Goal: Task Accomplishment & Management: Complete application form

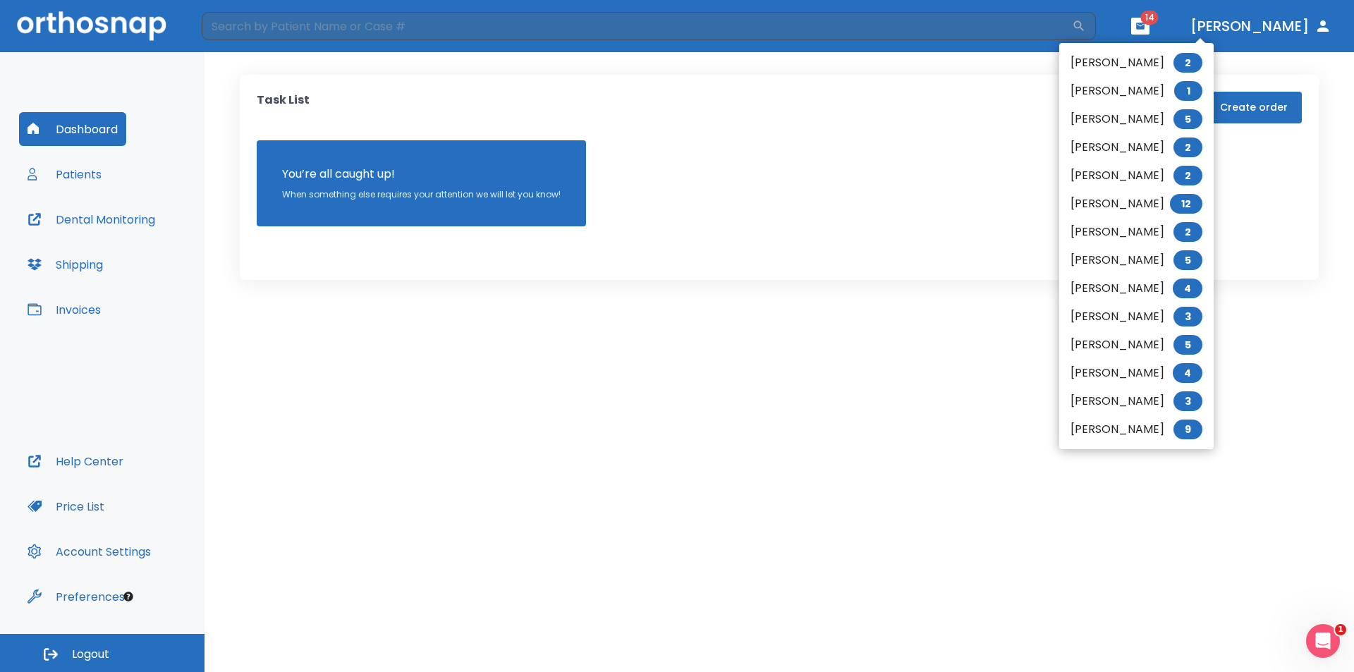
drag, startPoint x: 895, startPoint y: 202, endPoint x: 665, endPoint y: 212, distance: 230.1
click at [829, 206] on div at bounding box center [677, 336] width 1354 height 672
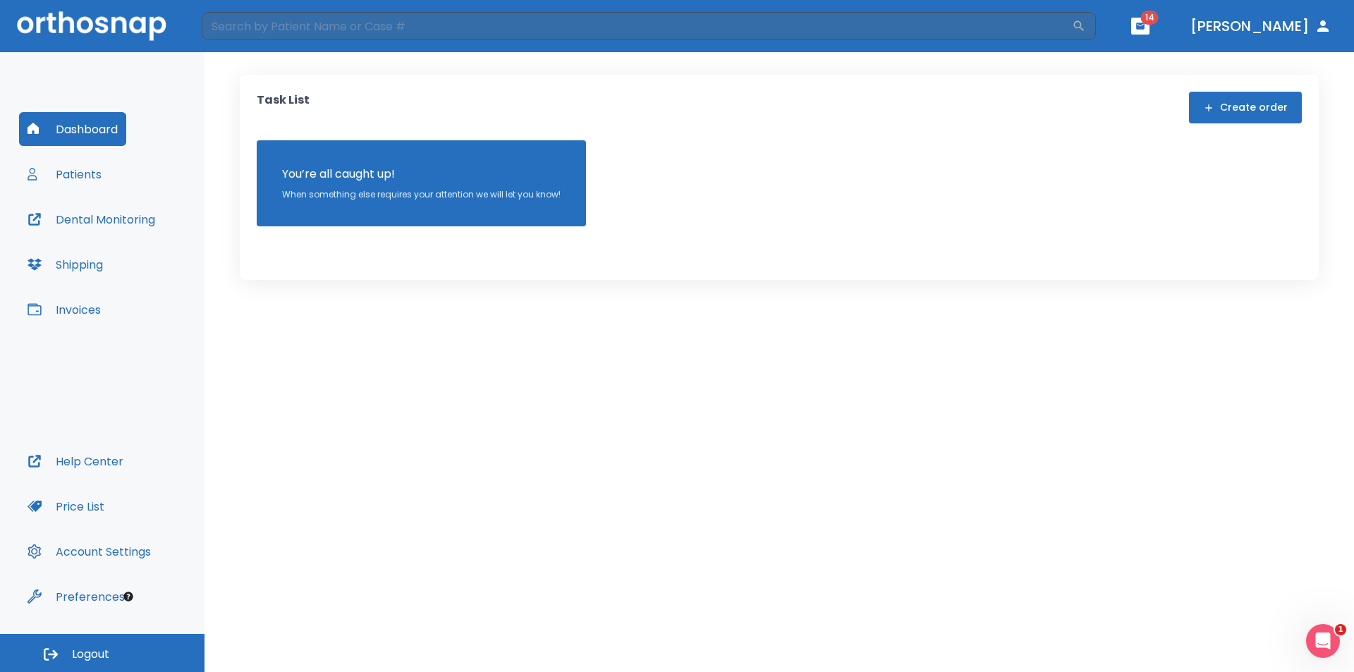
click at [80, 173] on button "Patients" at bounding box center [64, 174] width 91 height 34
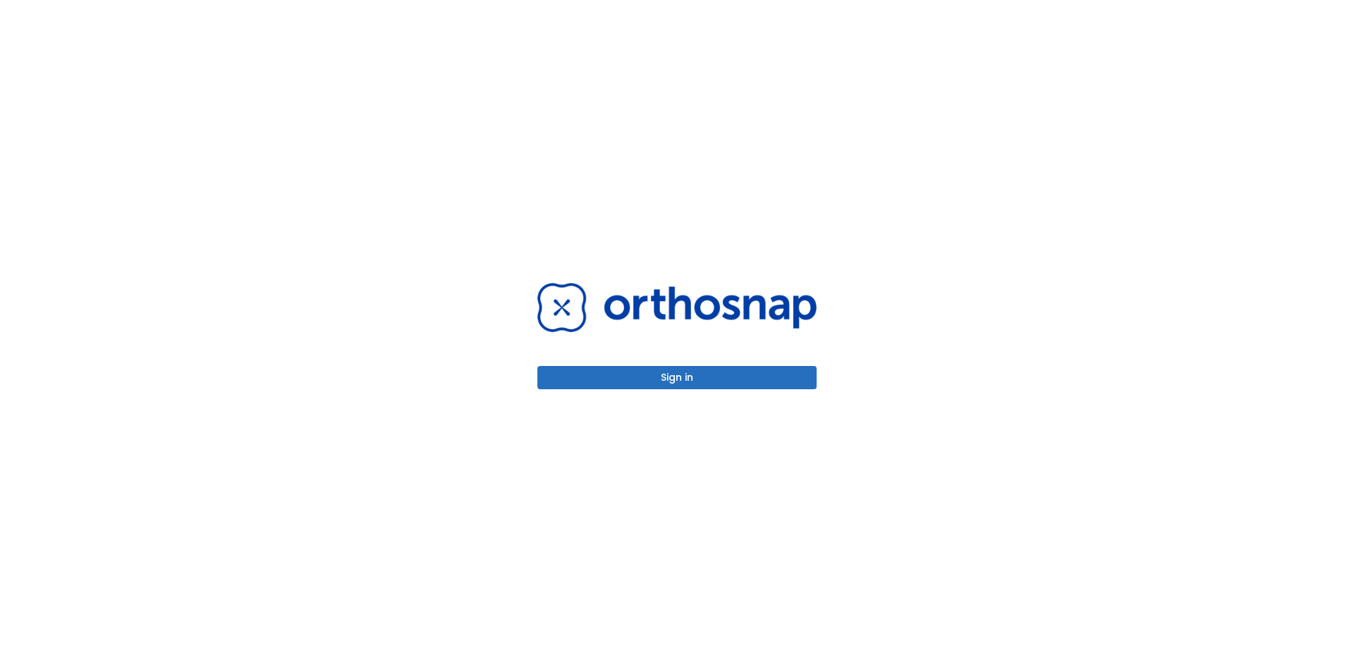
click at [714, 384] on button "Sign in" at bounding box center [676, 377] width 279 height 23
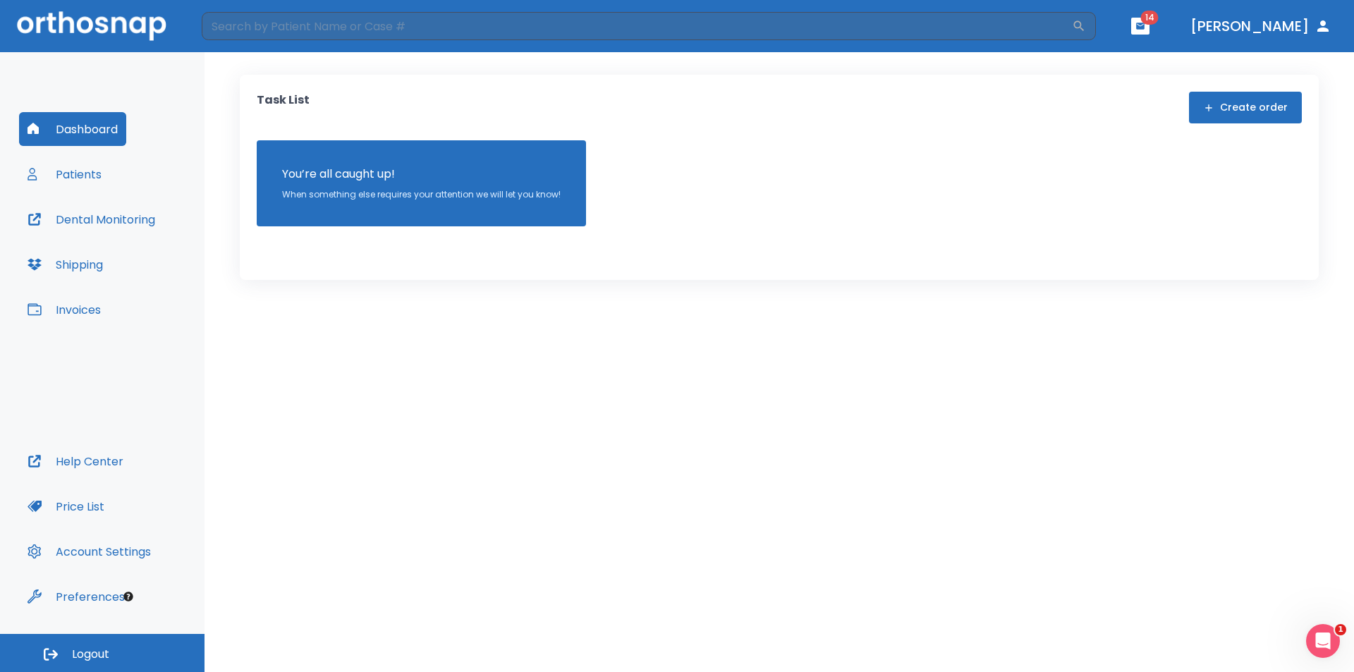
click at [82, 175] on button "Patients" at bounding box center [64, 174] width 91 height 34
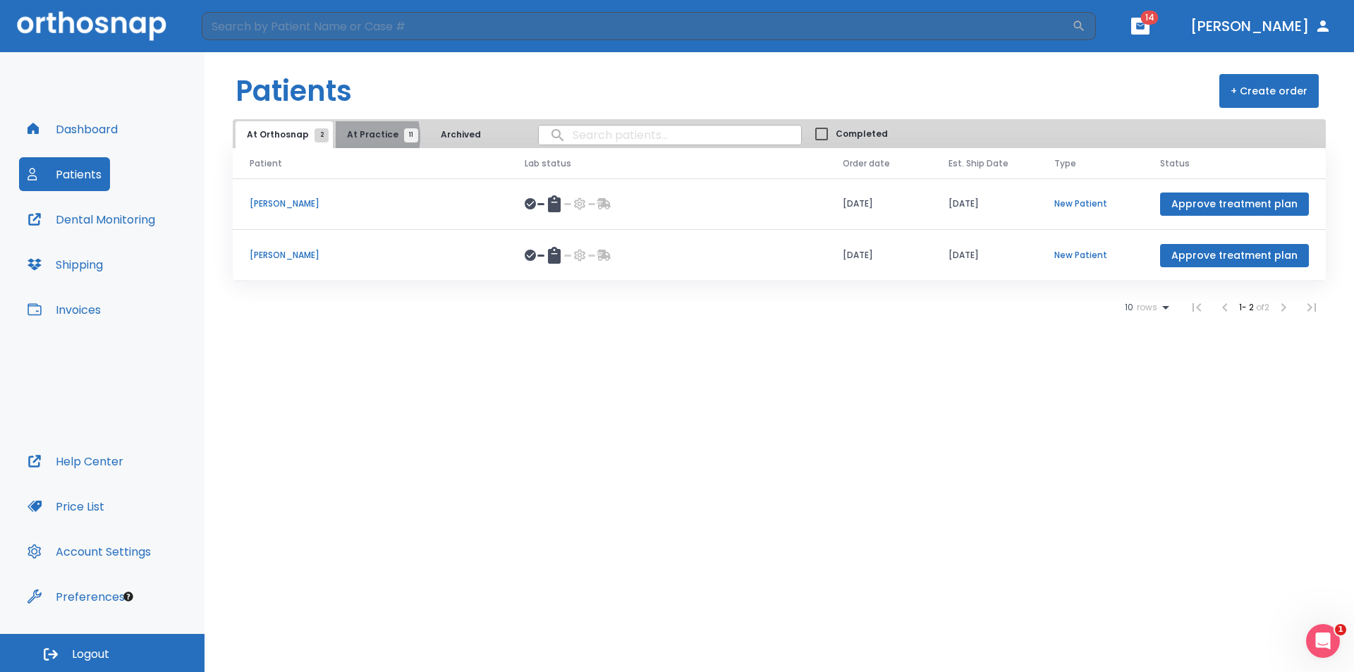
click at [350, 137] on span "At Practice 11" at bounding box center [379, 134] width 64 height 13
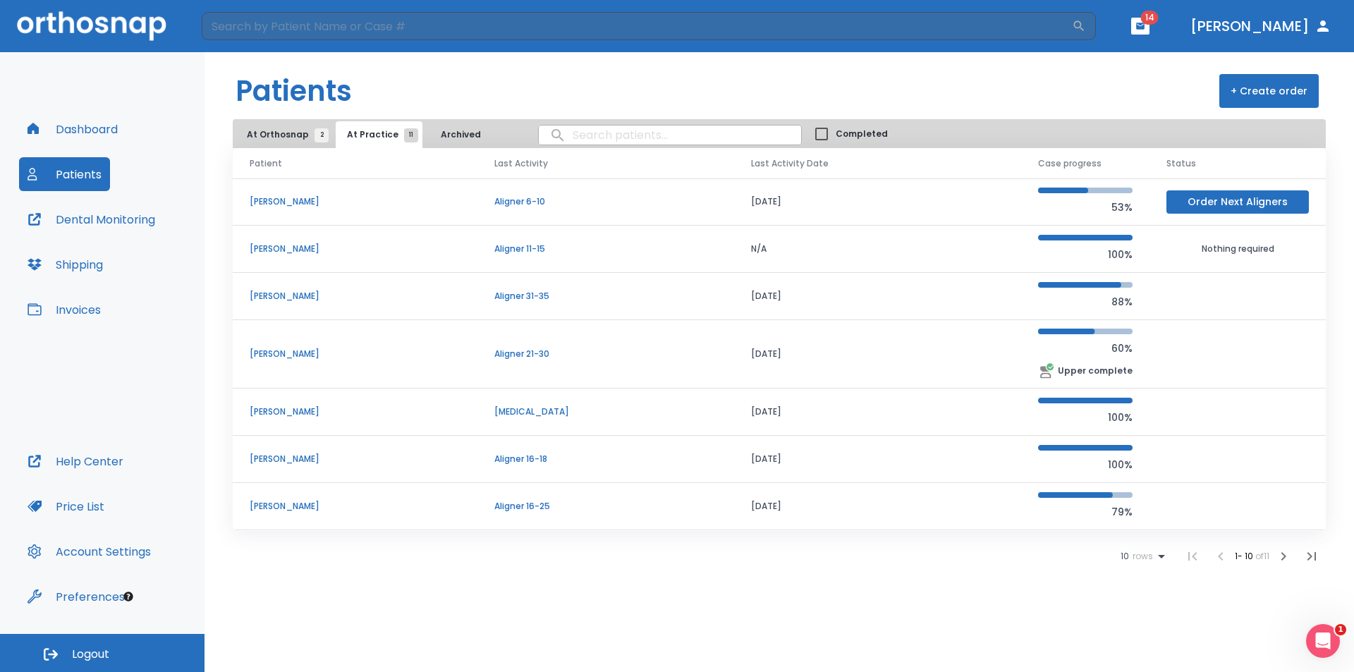
click at [291, 245] on p "[PERSON_NAME]" at bounding box center [355, 249] width 211 height 13
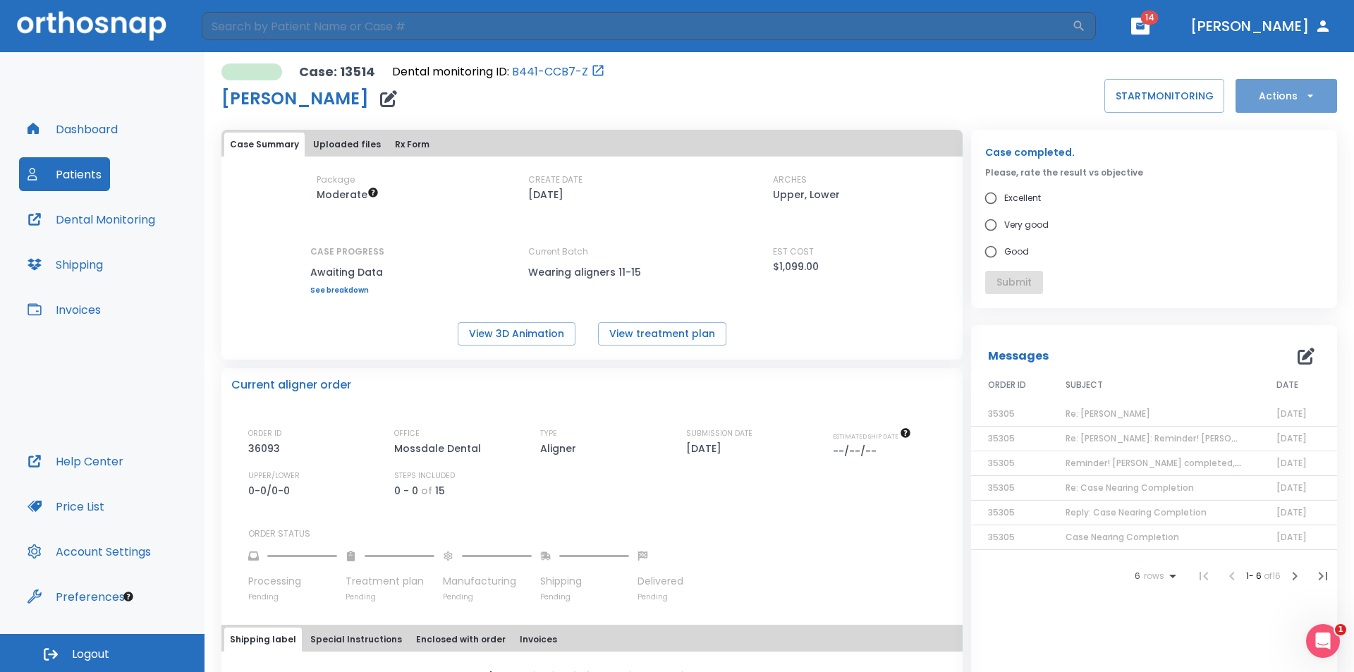
click at [1290, 85] on button "Actions" at bounding box center [1286, 96] width 102 height 34
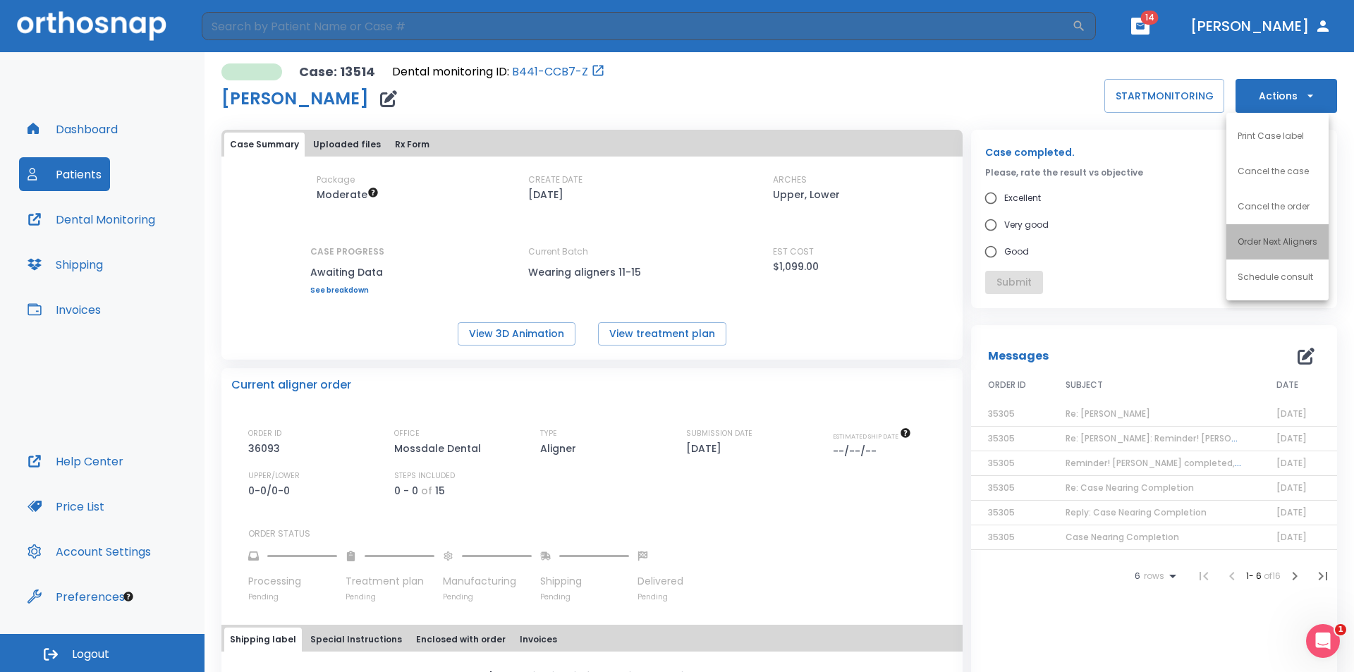
click at [1276, 241] on p "Order Next Aligners" at bounding box center [1277, 242] width 80 height 13
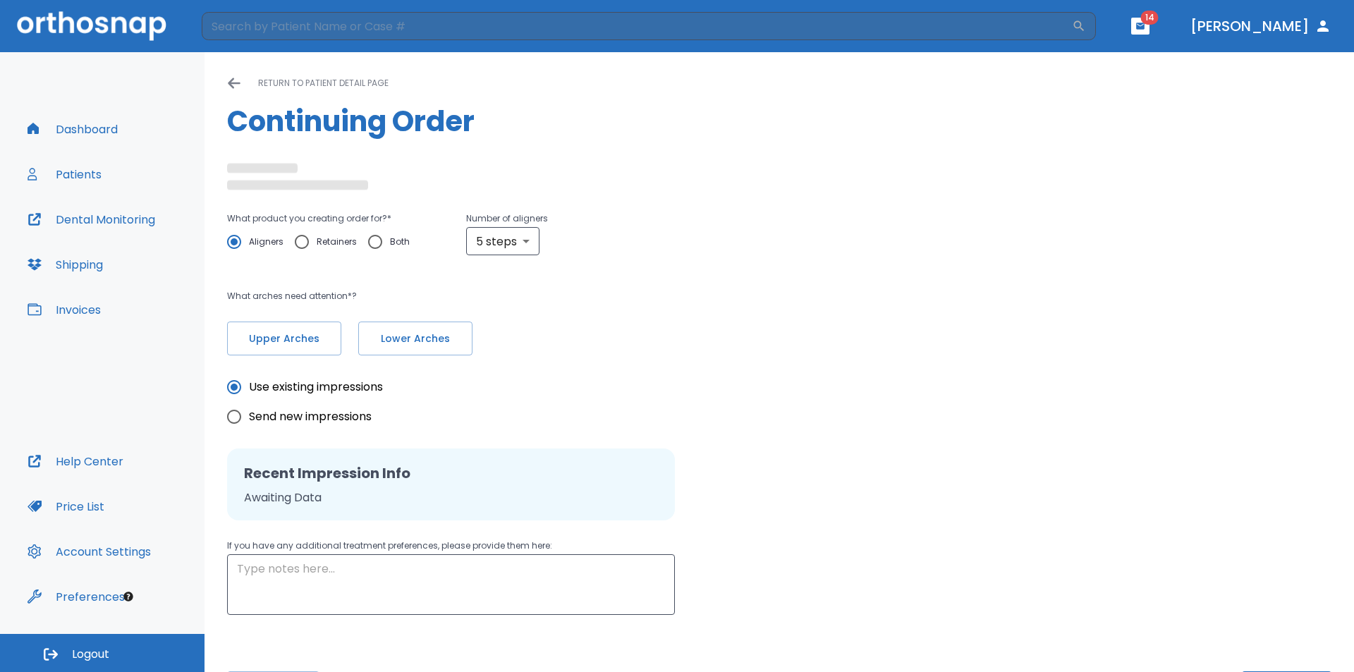
radio input "false"
radio input "true"
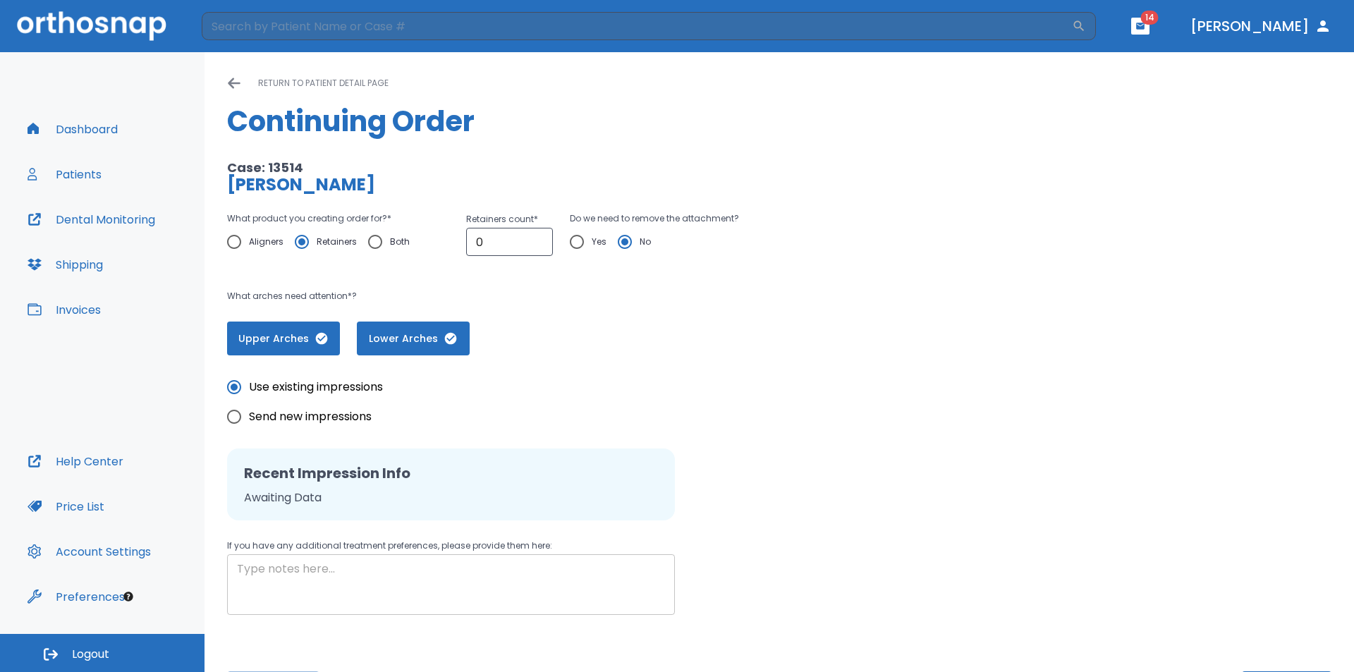
click at [362, 588] on textarea at bounding box center [451, 585] width 428 height 49
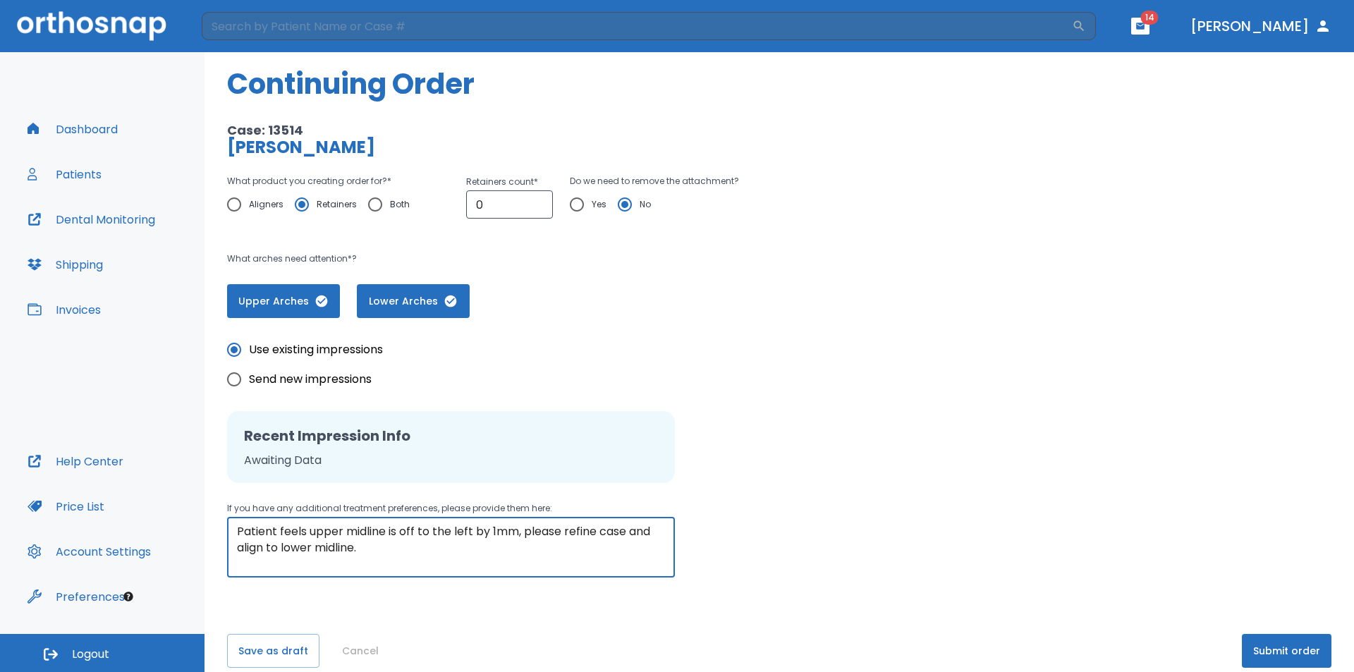
scroll to position [56, 0]
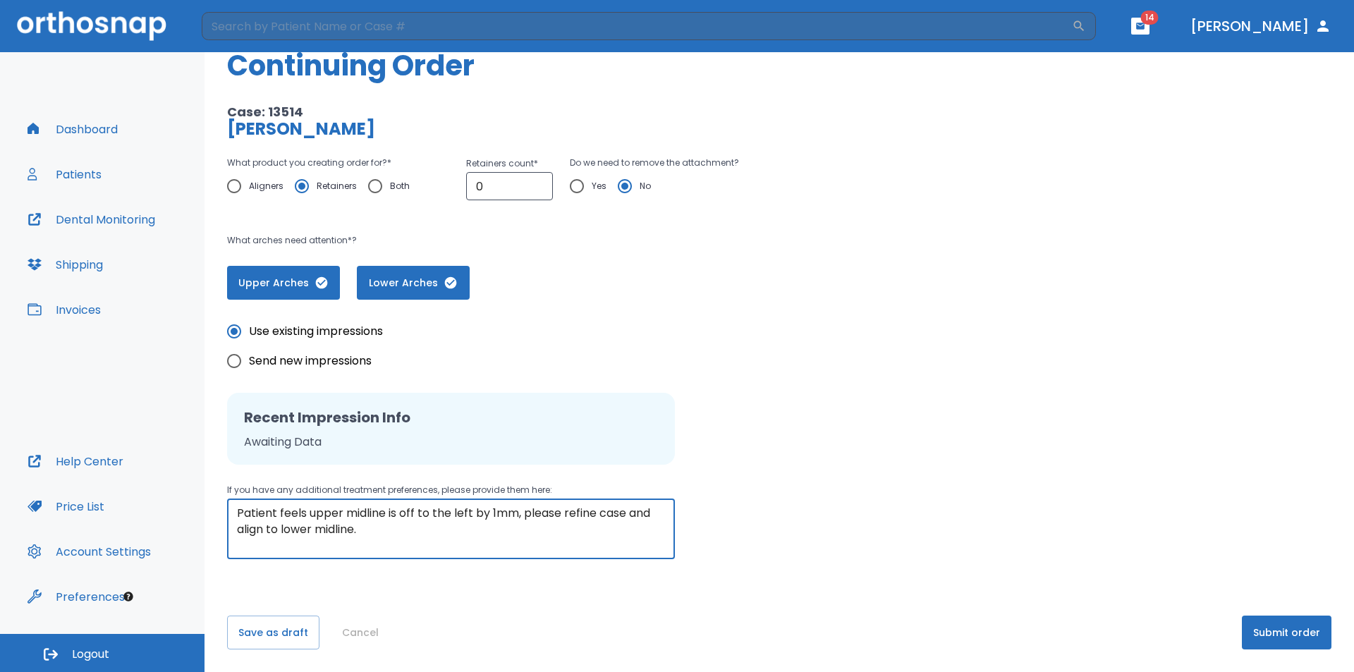
type textarea "Patient feels upper midline is off to the left by 1mm, please refine case and a…"
click at [362, 415] on h2 "Recent Impression Info" at bounding box center [451, 417] width 414 height 21
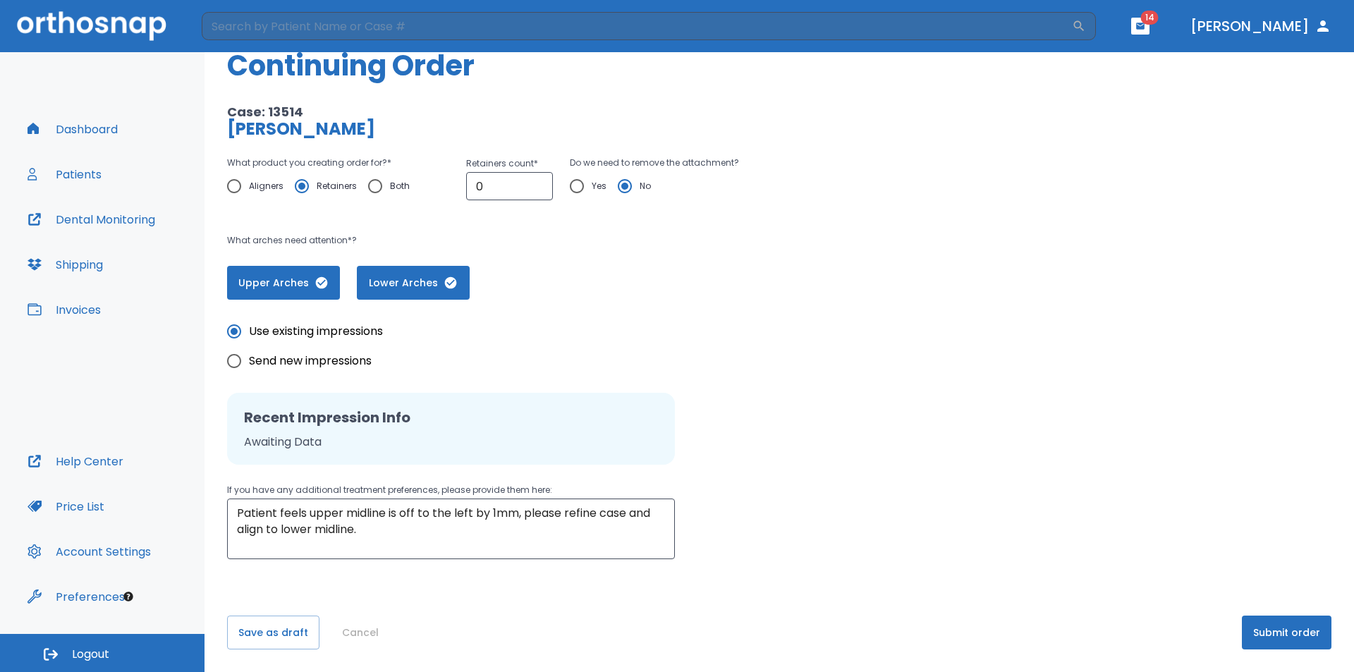
click at [292, 427] on h2 "Recent Impression Info" at bounding box center [451, 417] width 414 height 21
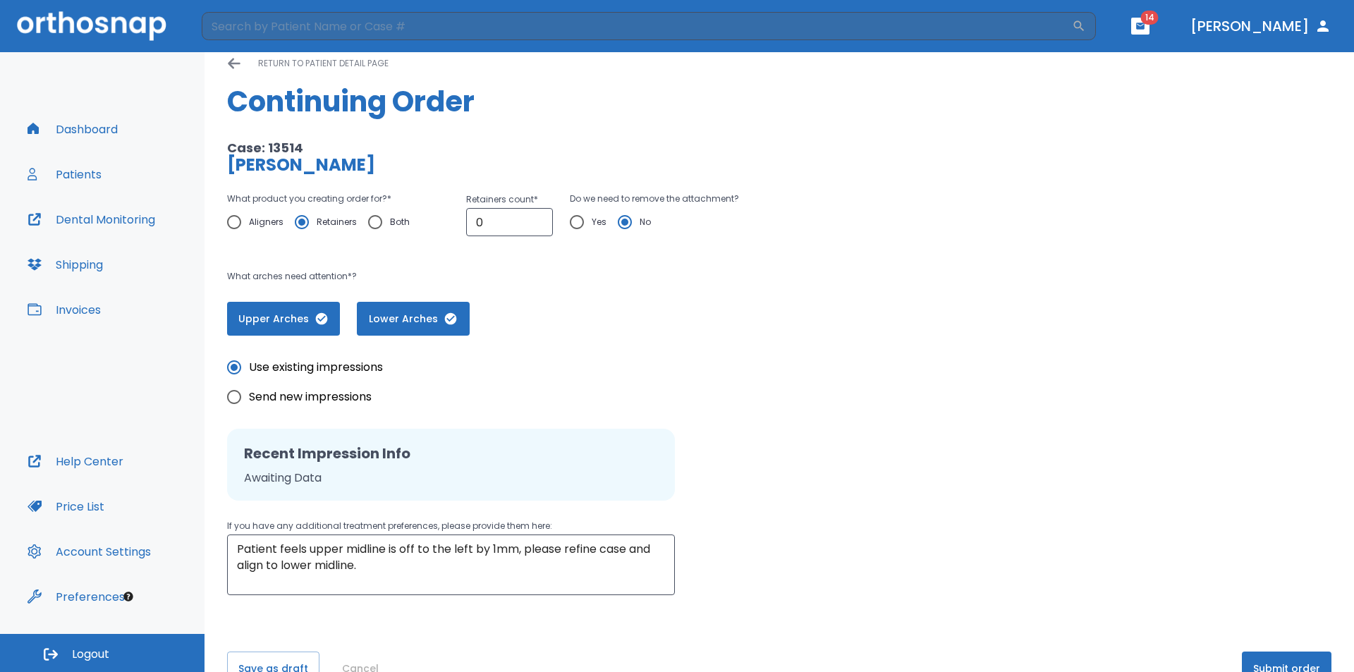
scroll to position [0, 0]
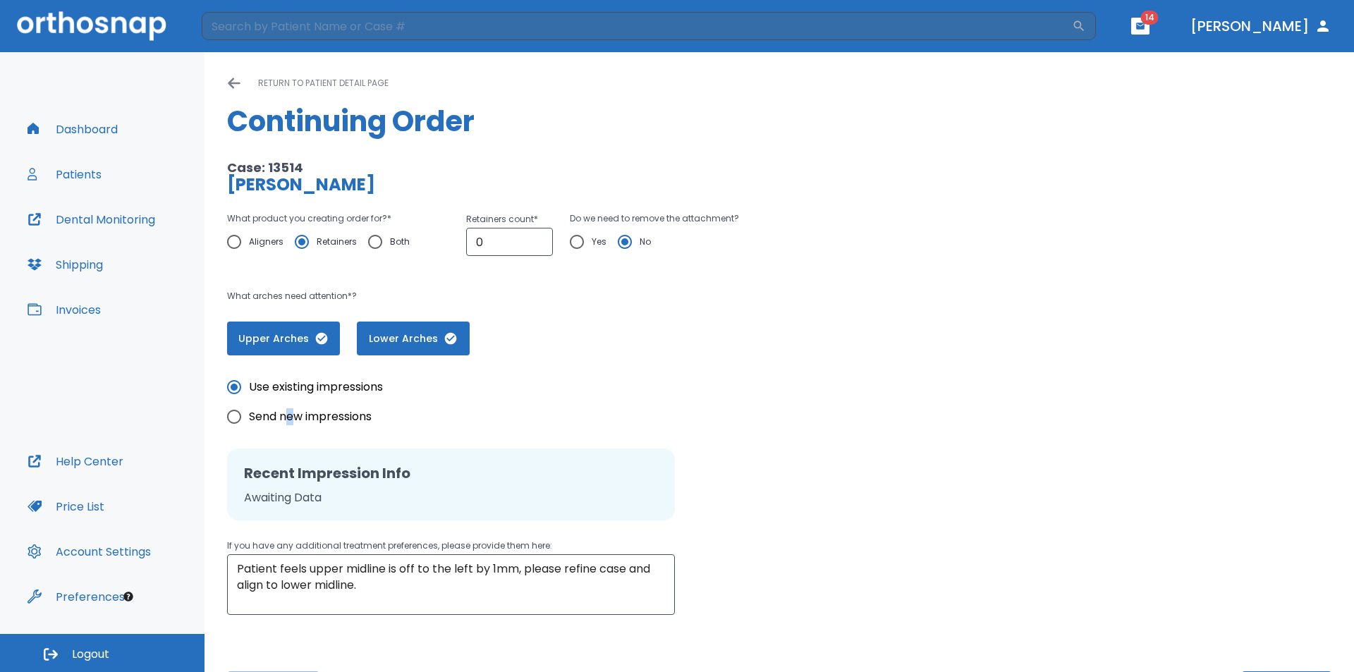
click at [293, 417] on span "Send new impressions" at bounding box center [310, 416] width 123 height 17
click at [295, 416] on span "Send new impressions" at bounding box center [310, 416] width 123 height 17
click at [249, 416] on input "Send new impressions" at bounding box center [234, 417] width 30 height 30
radio input "true"
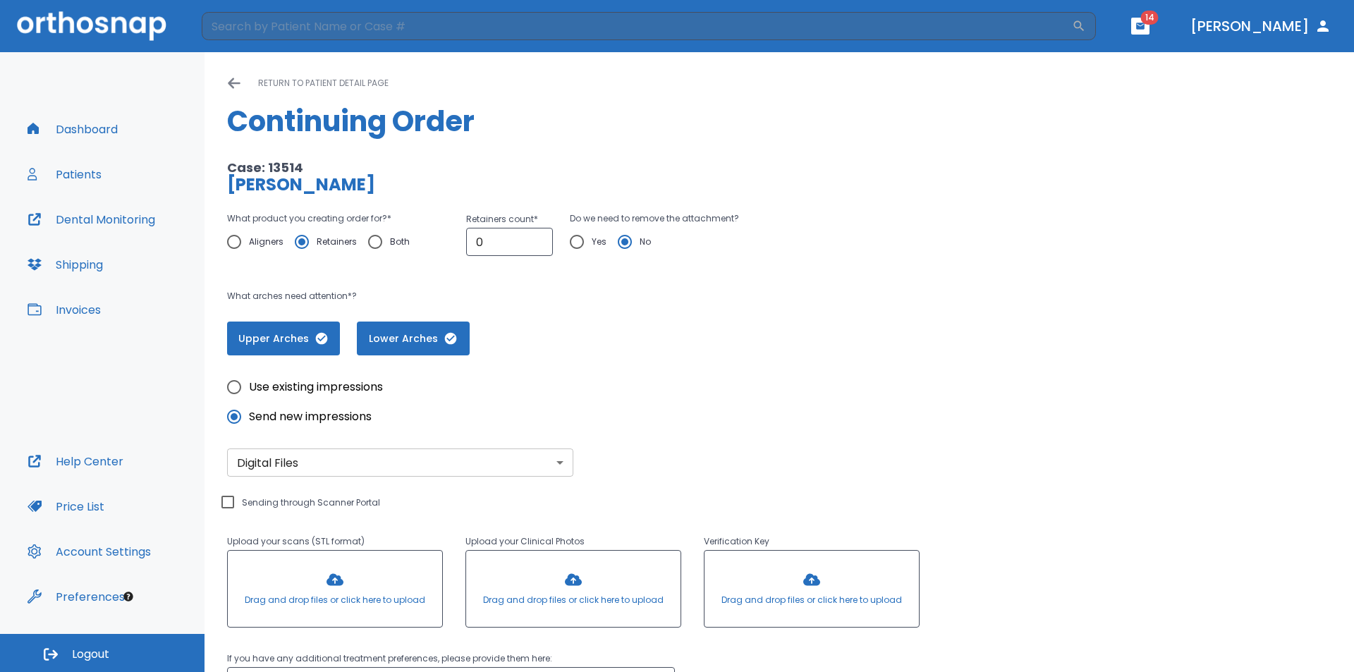
click at [350, 472] on body "​ 14 [PERSON_NAME] Dashboard Patients Dental Monitoring Shipping Invoices Help …" at bounding box center [677, 336] width 1354 height 672
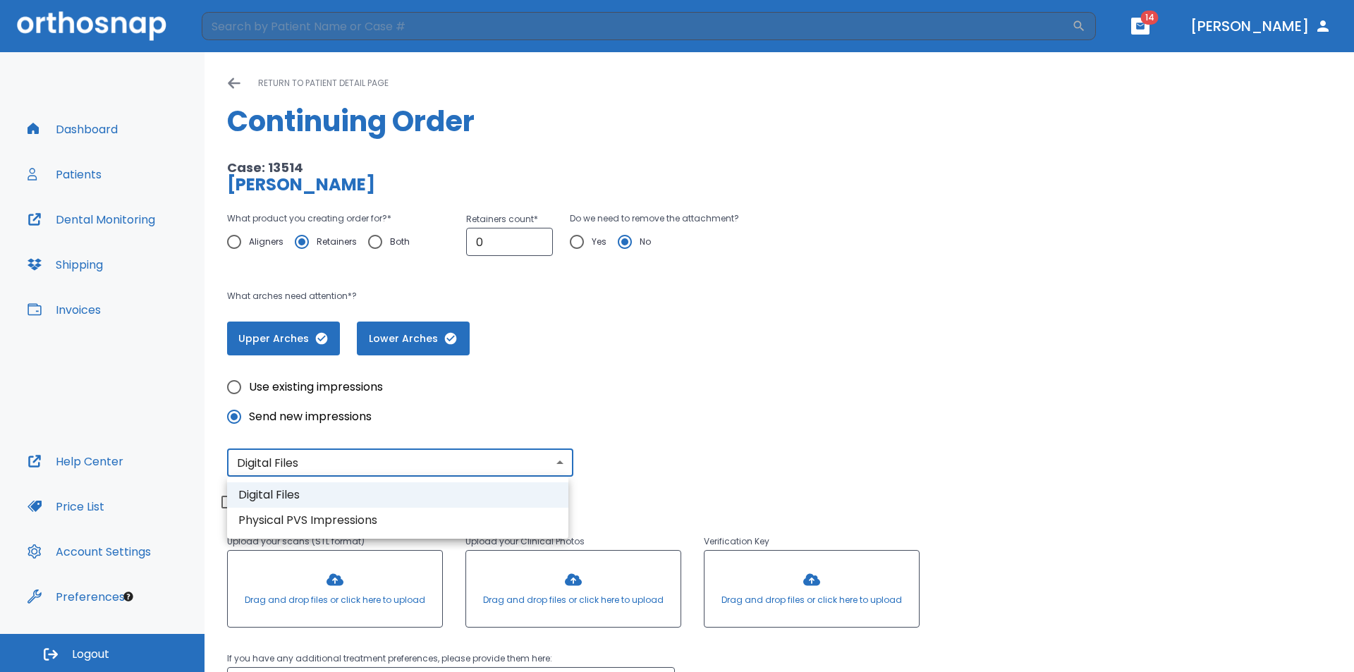
click at [350, 470] on div at bounding box center [677, 336] width 1354 height 672
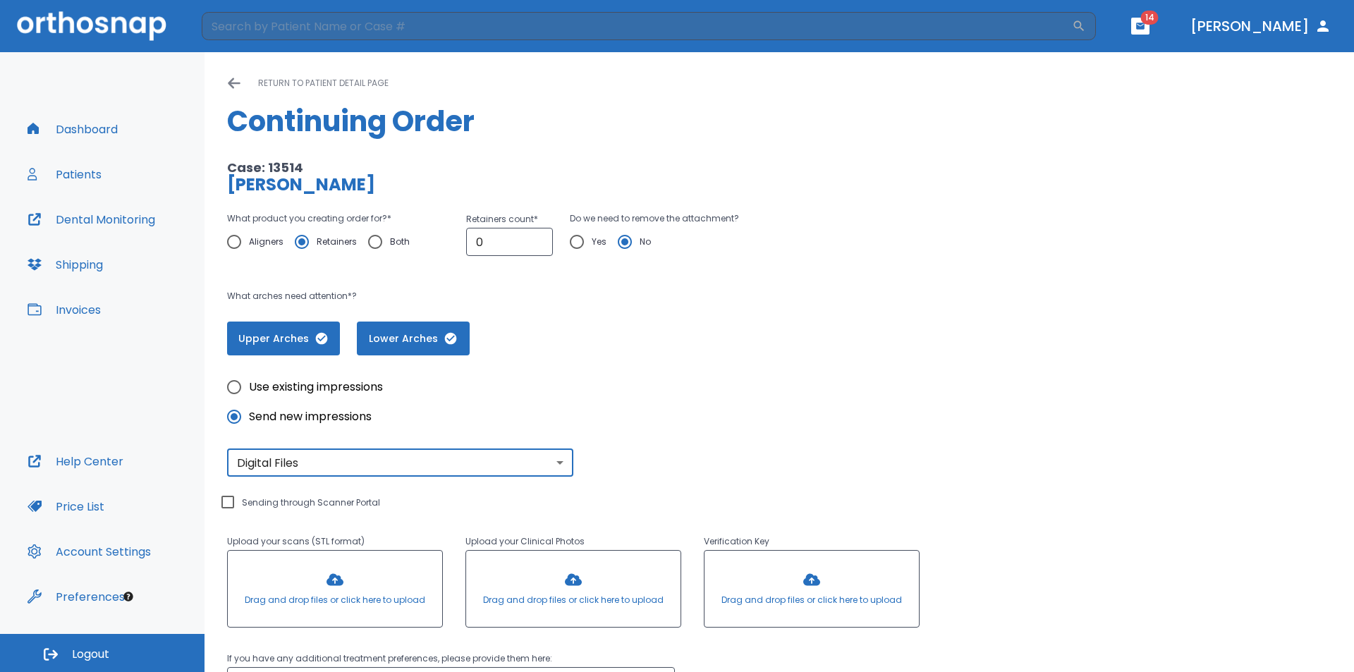
click at [349, 587] on div at bounding box center [335, 589] width 214 height 76
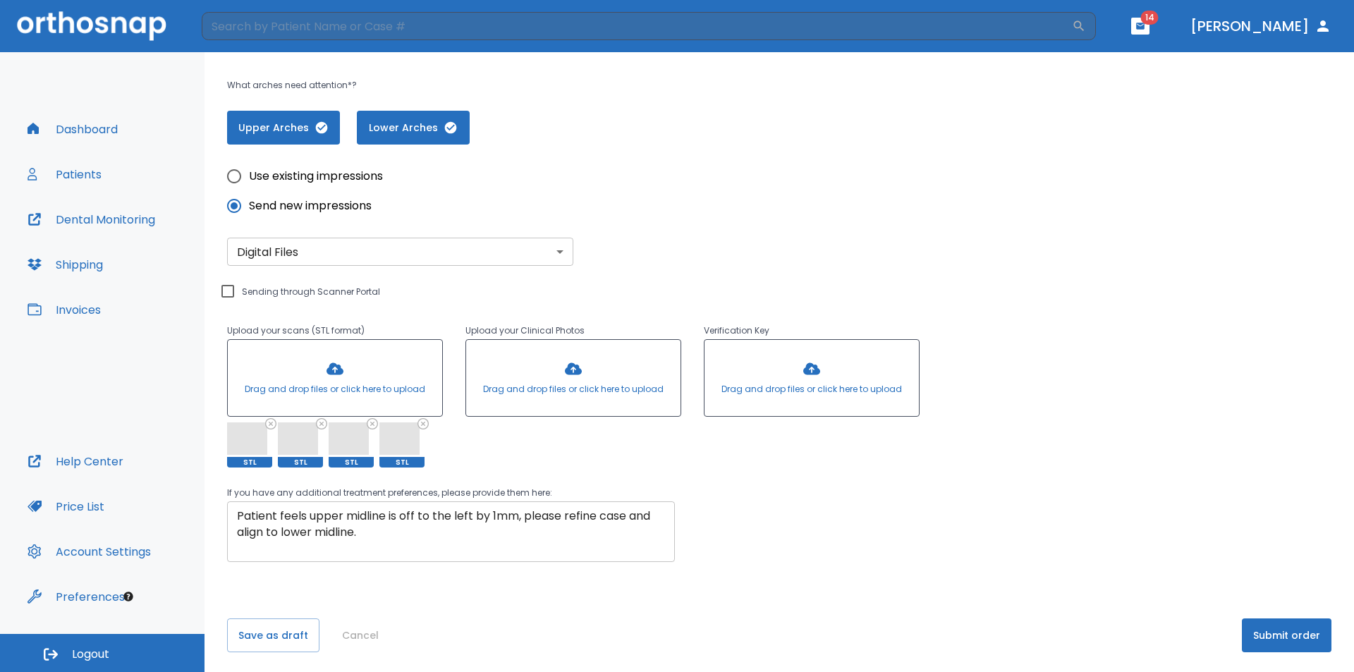
scroll to position [214, 0]
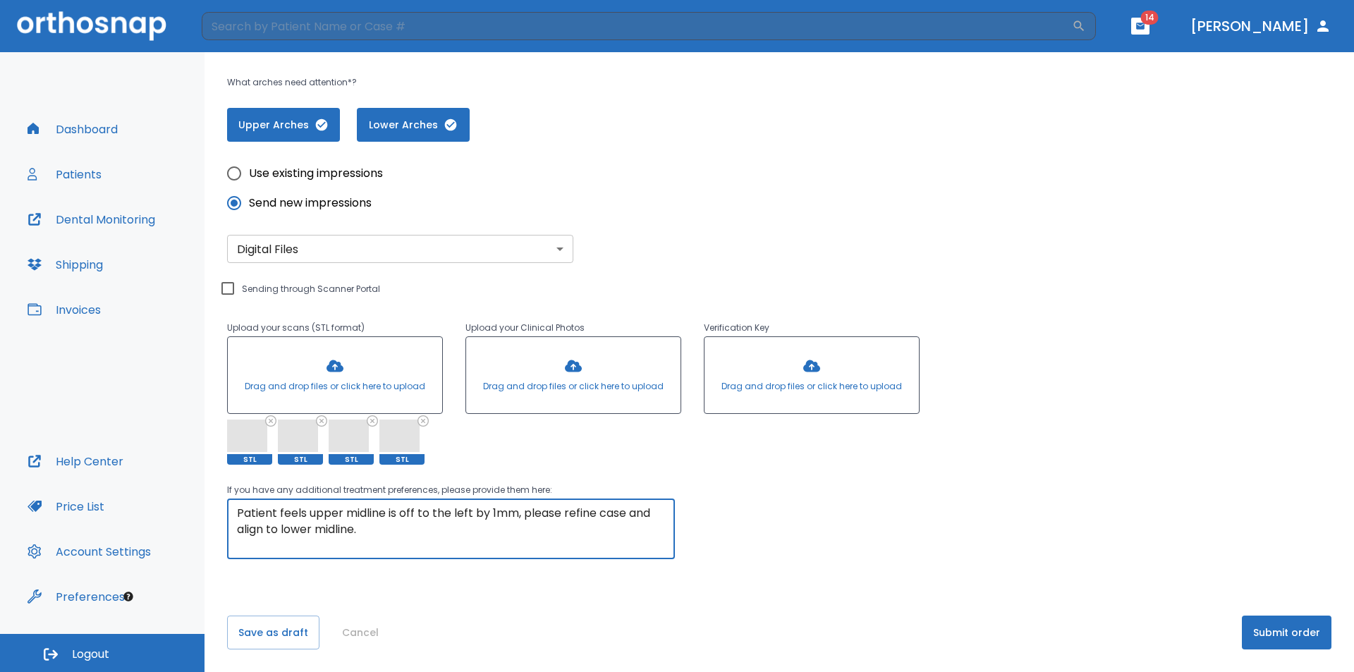
click at [436, 551] on textarea "Patient feels upper midline is off to the left by 1mm, please refine case and a…" at bounding box center [451, 529] width 428 height 49
click at [649, 529] on textarea "Patient feels upper midline is off to the left by 1mm, please refine case and a…" at bounding box center [451, 529] width 428 height 49
click at [409, 532] on textarea "Patient feels upper midline is off to the left by 1mm, please refine case and a…" at bounding box center [451, 529] width 428 height 49
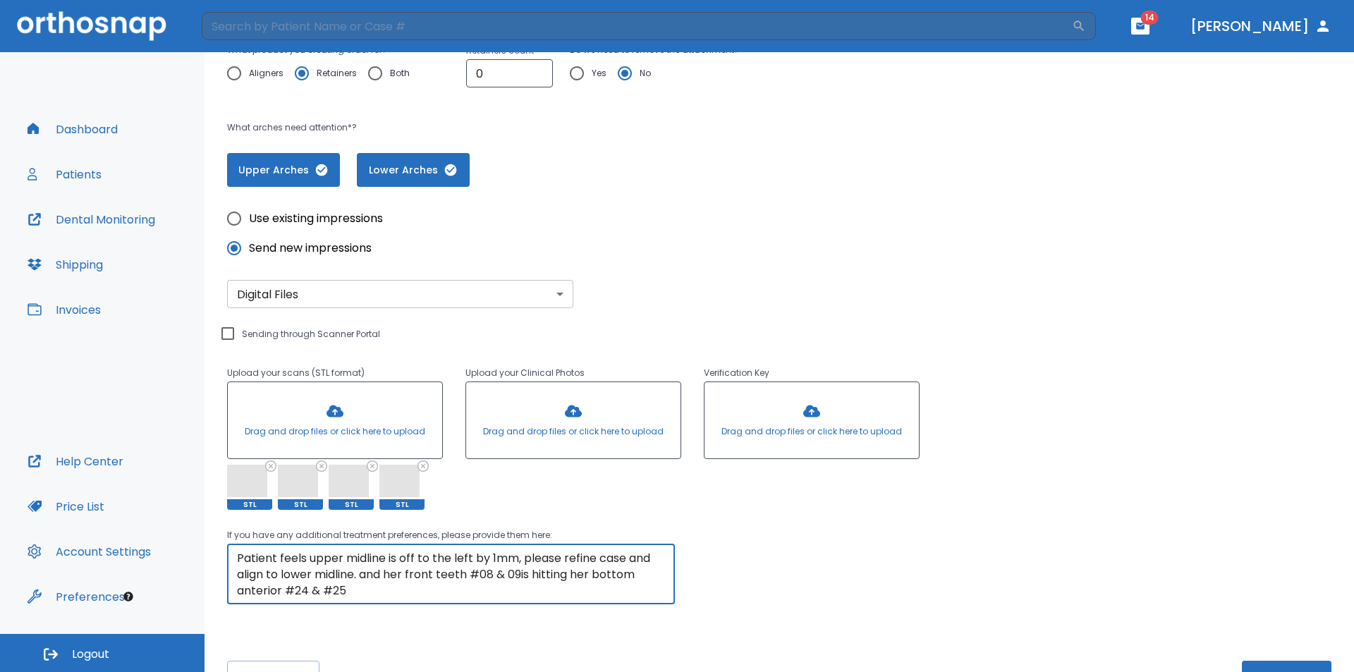
scroll to position [143, 0]
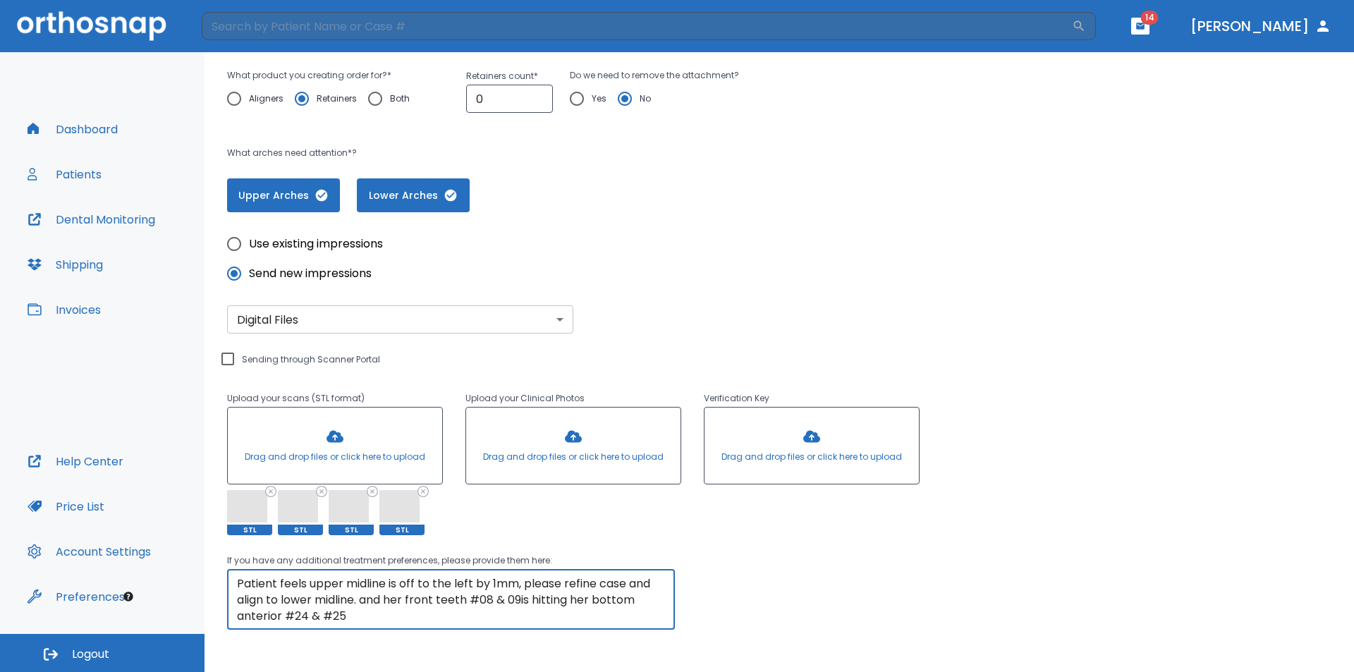
click at [377, 613] on textarea "Patient feels upper midline is off to the left by 1mm, please refine case and a…" at bounding box center [451, 599] width 428 height 49
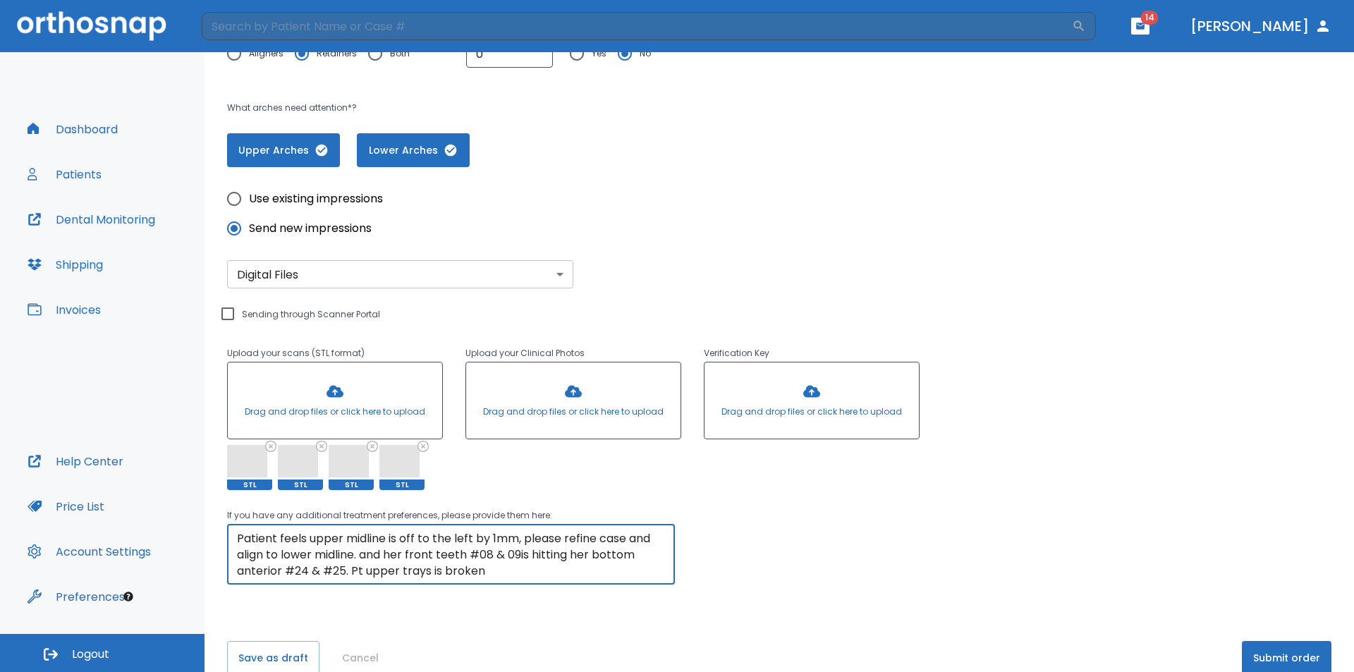
scroll to position [214, 0]
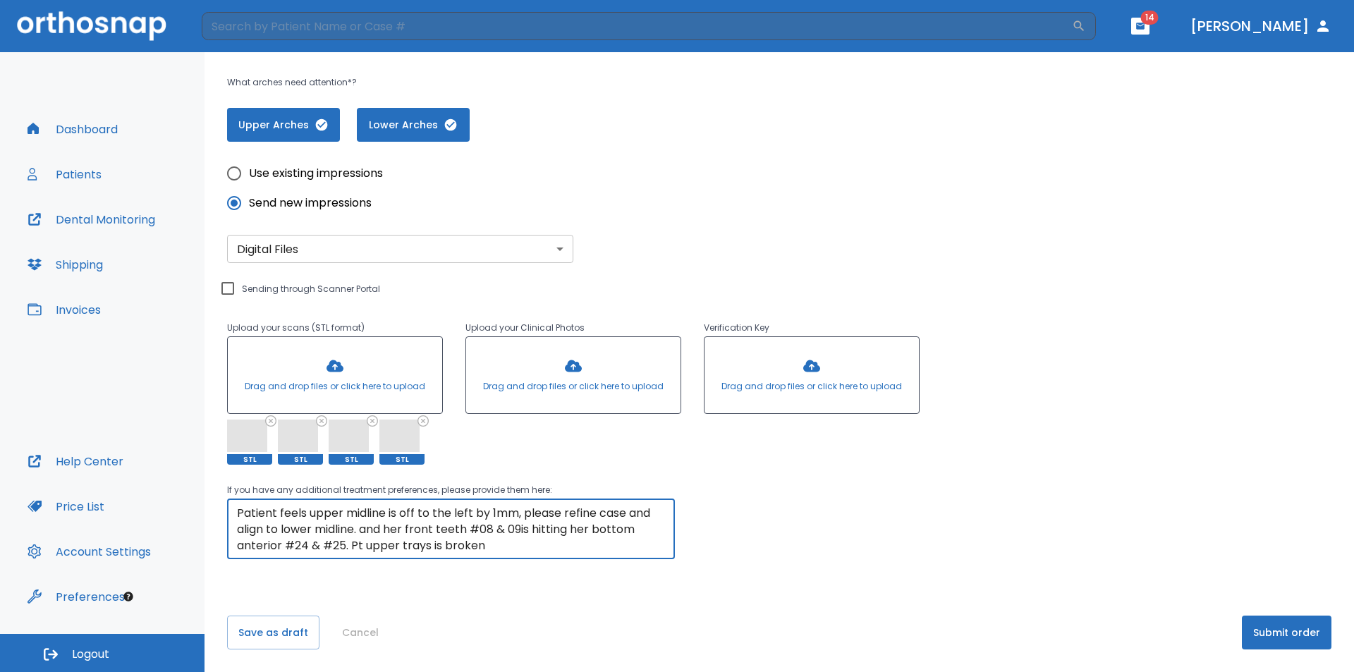
type textarea "Patient feels upper midline is off to the left by 1mm, please refine case and a…"
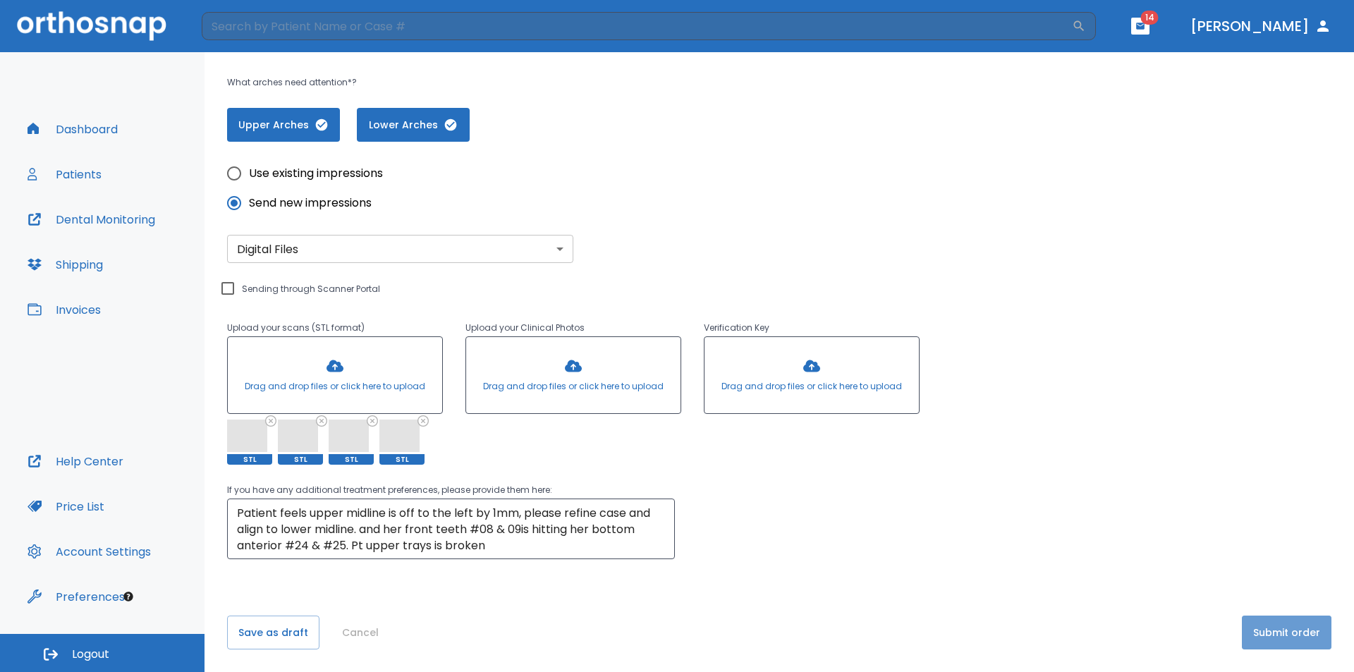
click at [1295, 634] on button "Submit order" at bounding box center [1287, 633] width 90 height 34
click at [1264, 628] on button "Submit order" at bounding box center [1287, 633] width 90 height 34
click at [267, 629] on button "Save as draft" at bounding box center [273, 633] width 92 height 34
click at [941, 441] on div "Use existing impressions Send new impressions Digital Files digital ​ Sending t…" at bounding box center [779, 350] width 1104 height 417
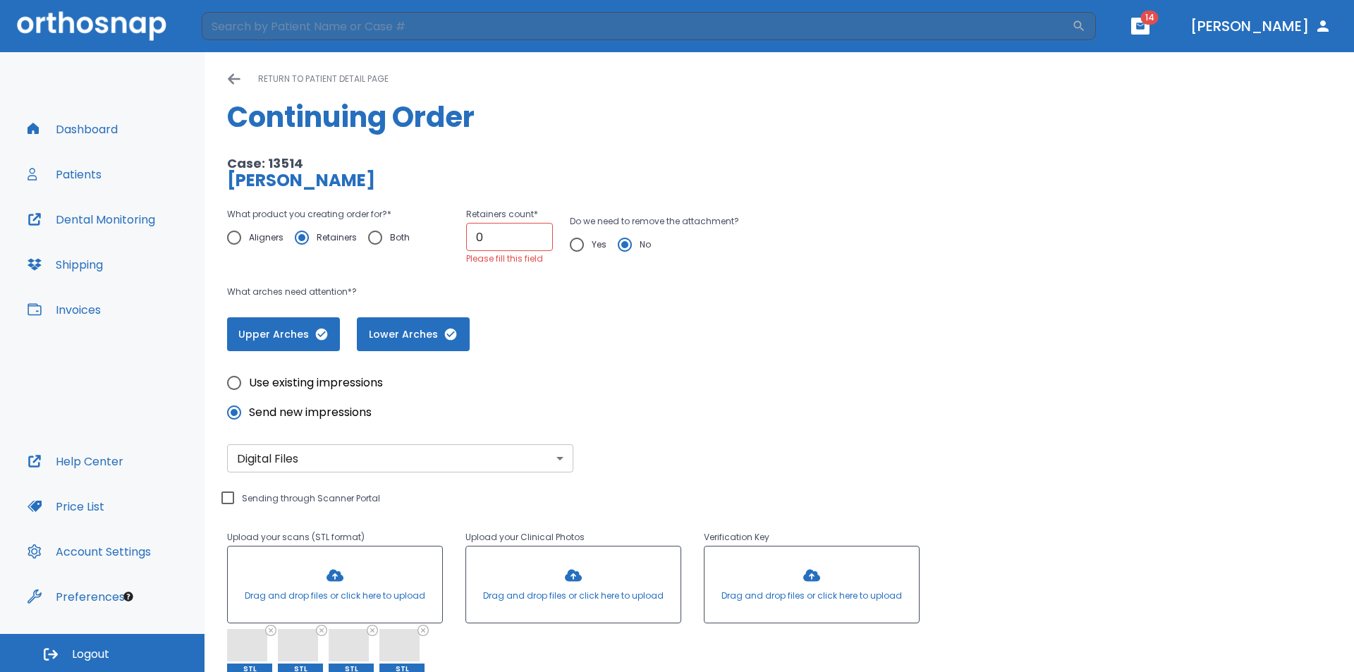
scroll to position [0, 0]
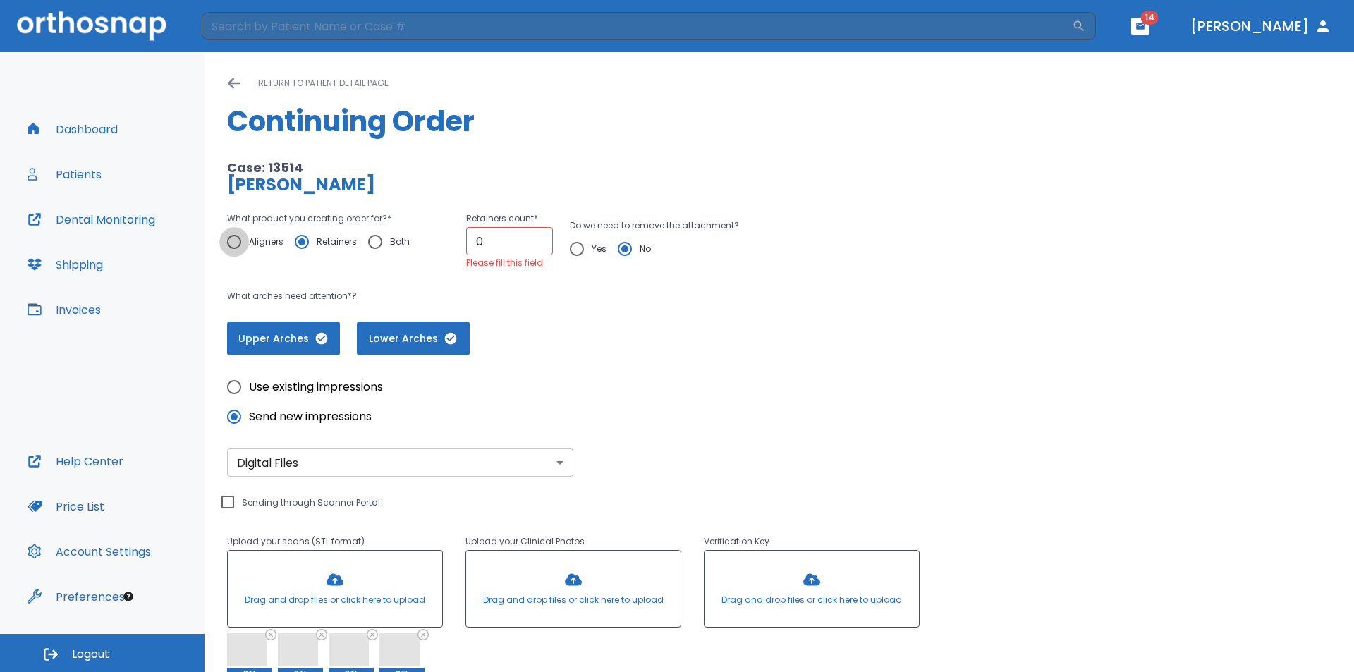
click at [236, 243] on input "Aligners" at bounding box center [234, 242] width 30 height 30
radio input "true"
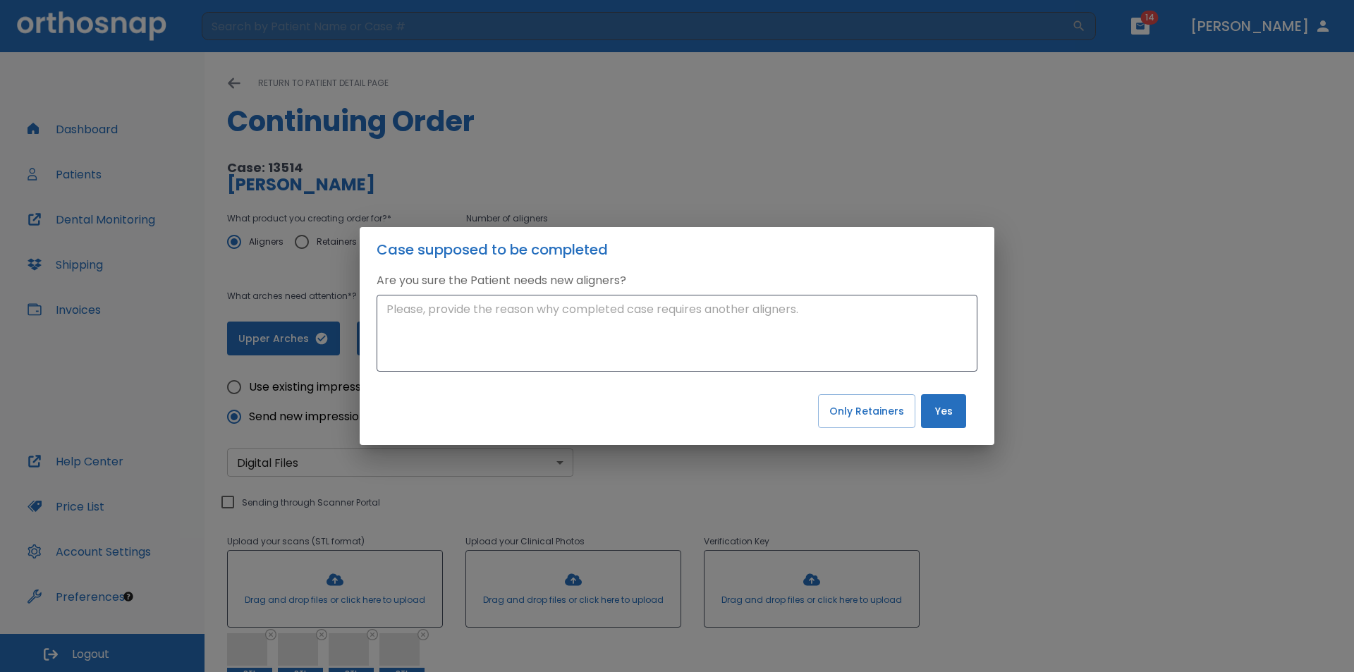
click at [1004, 305] on div "Case supposed to be completed Are you sure the Patient needs new aligners? x ​ …" at bounding box center [677, 336] width 1354 height 672
click at [940, 421] on button "Yes" at bounding box center [943, 411] width 45 height 34
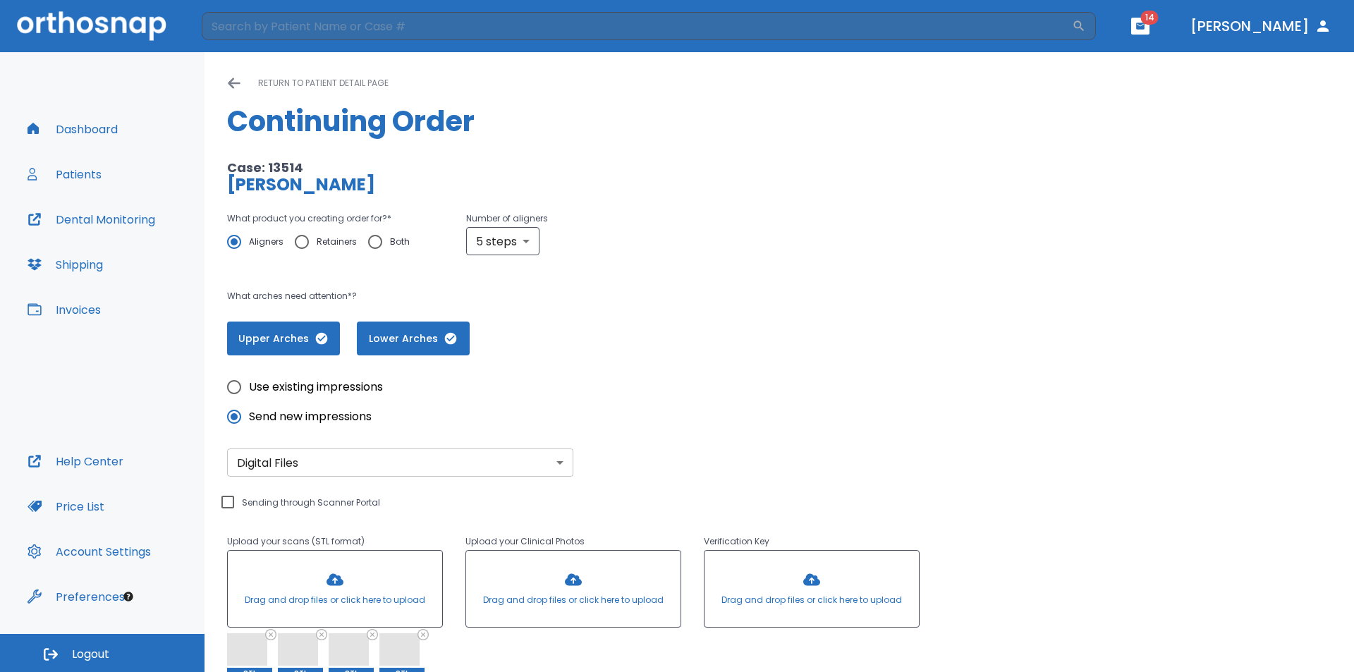
scroll to position [214, 0]
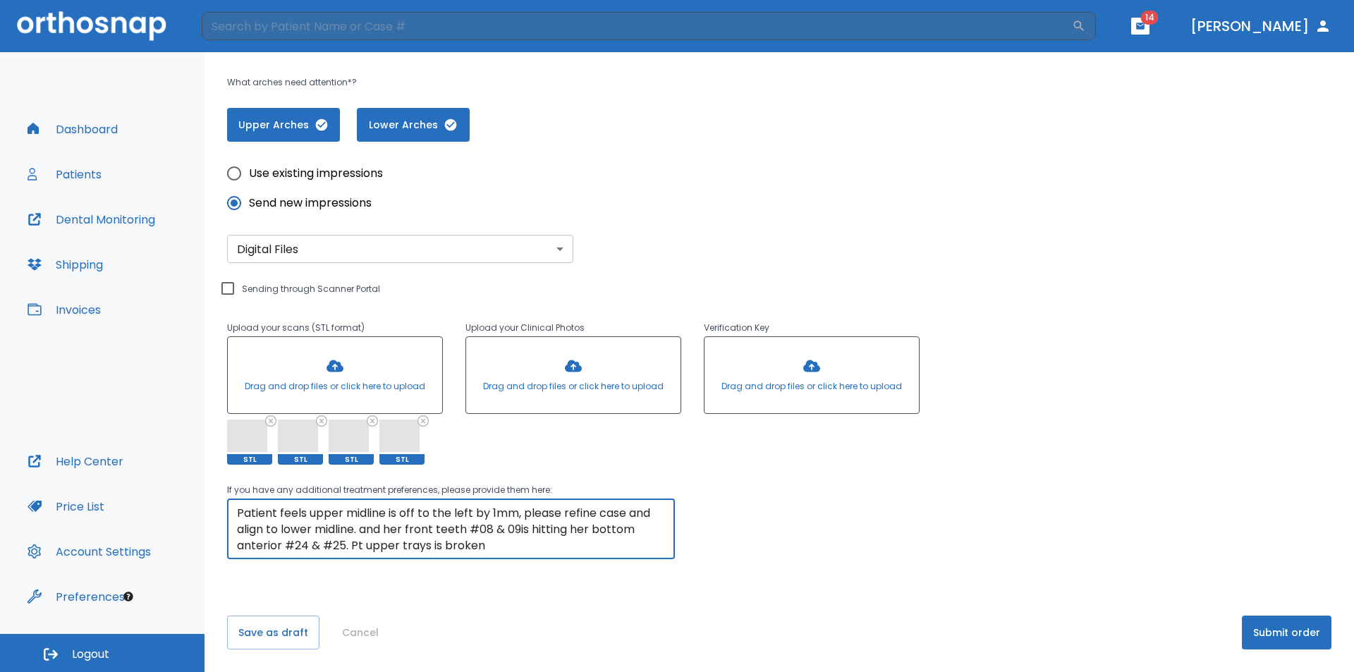
drag, startPoint x: 506, startPoint y: 543, endPoint x: 420, endPoint y: 636, distance: 126.7
click at [206, 472] on div "Please, wait until data(files) saving will have finished return to patient deta…" at bounding box center [778, 255] width 1149 height 833
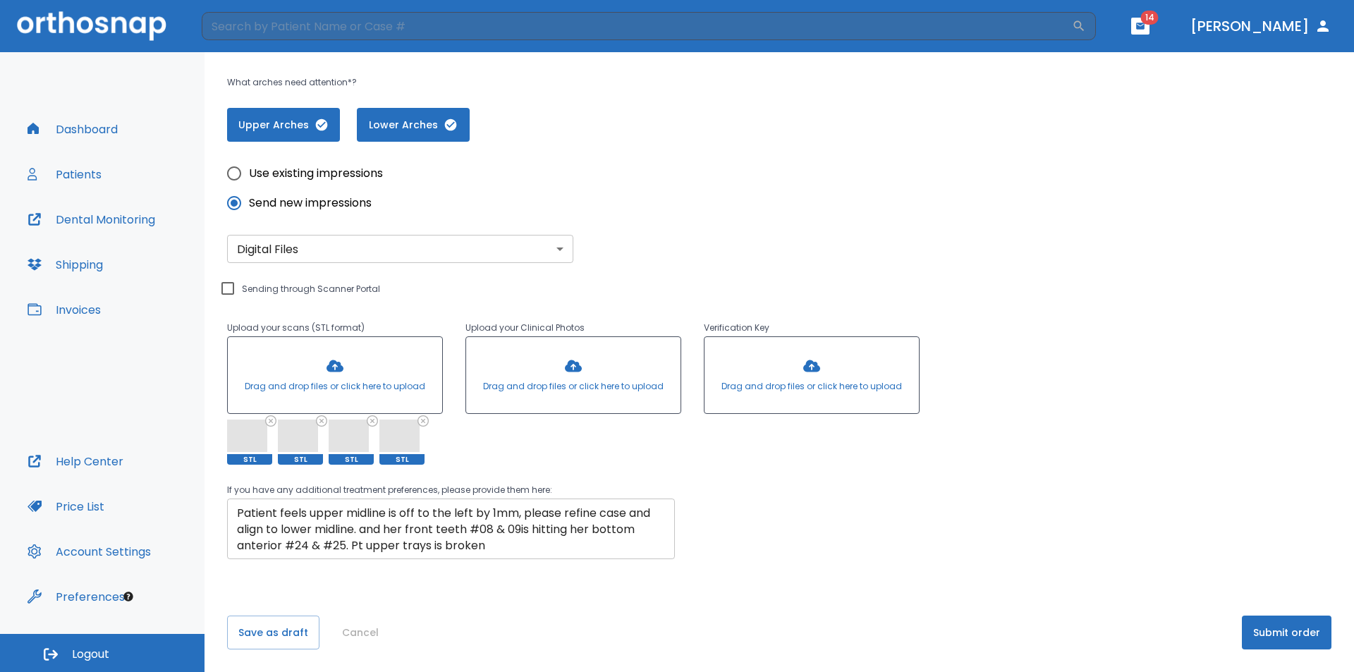
drag, startPoint x: 410, startPoint y: 556, endPoint x: 401, endPoint y: 546, distance: 13.0
click at [401, 546] on textarea "Patient feels upper midline is off to the left by 1mm, please refine case and a…" at bounding box center [451, 529] width 428 height 49
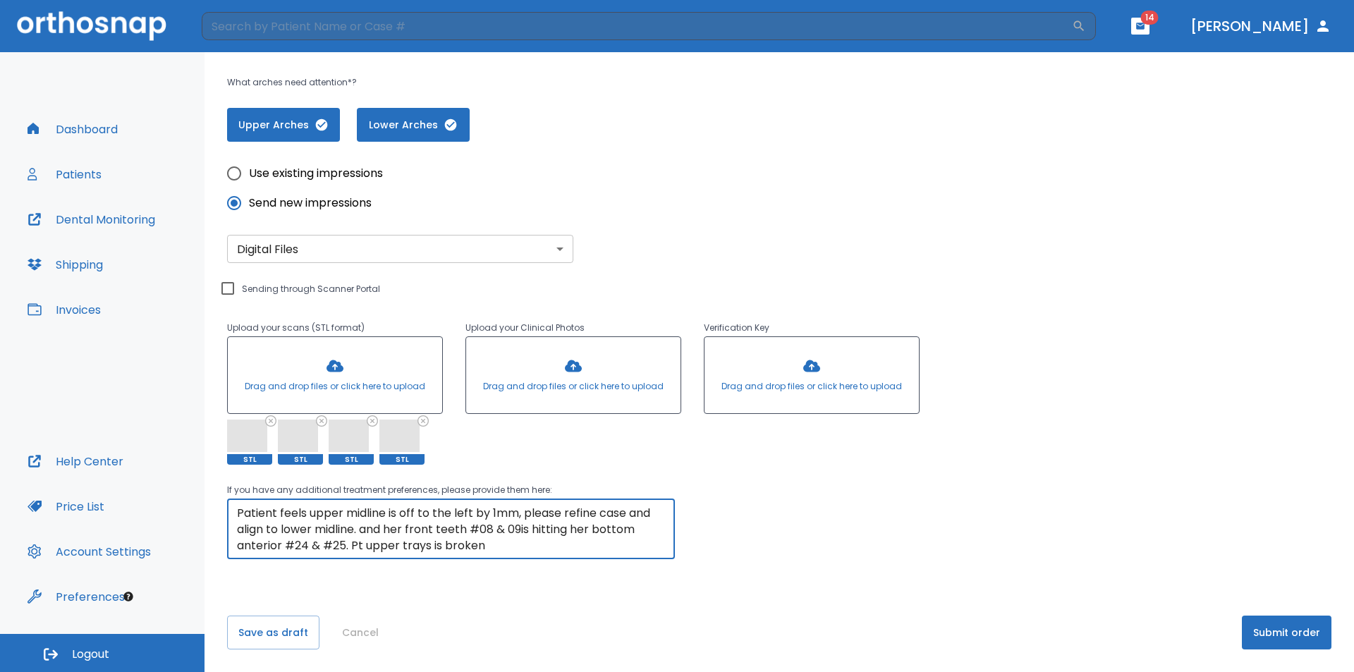
drag, startPoint x: 489, startPoint y: 541, endPoint x: 277, endPoint y: 518, distance: 213.5
click at [218, 467] on div "Please, wait until data(files) saving will have finished return to patient deta…" at bounding box center [778, 255] width 1149 height 833
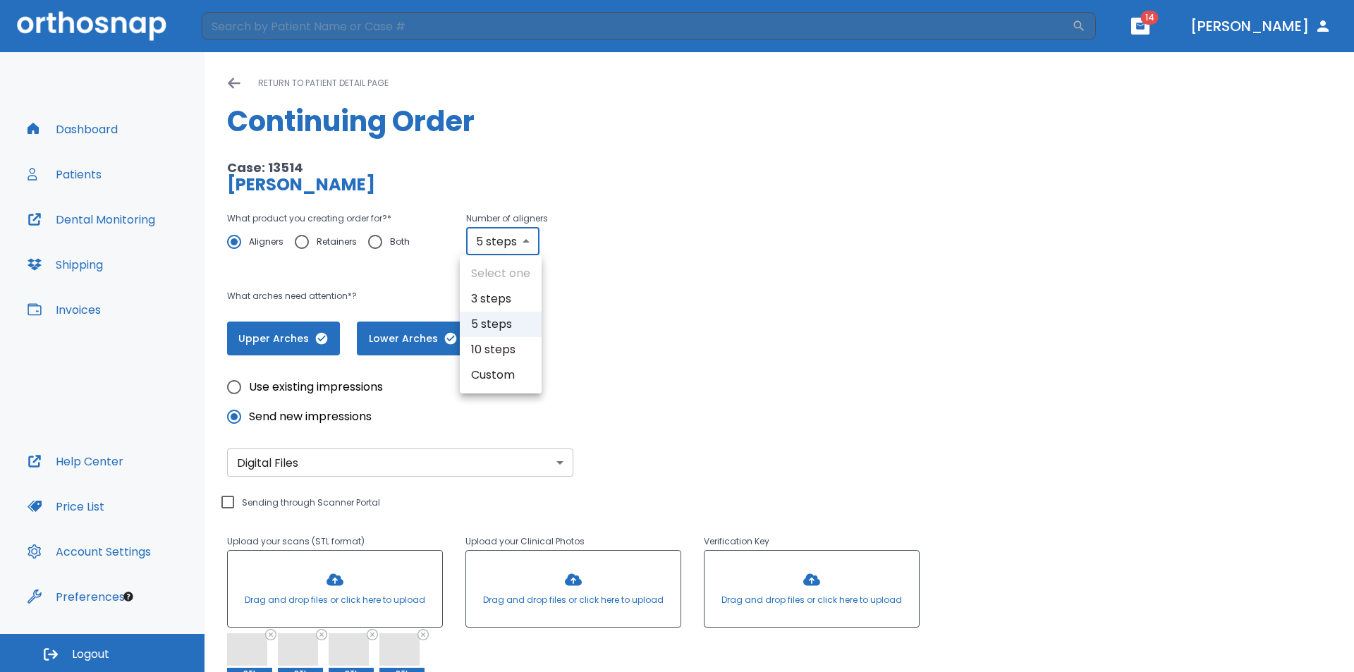
click at [491, 240] on body "​ 14 [PERSON_NAME] Dashboard Patients Dental Monitoring Shipping Invoices Help …" at bounding box center [677, 336] width 1354 height 672
click at [491, 240] on div at bounding box center [677, 336] width 1354 height 672
click at [297, 237] on input "Retainers" at bounding box center [302, 242] width 30 height 30
radio input "true"
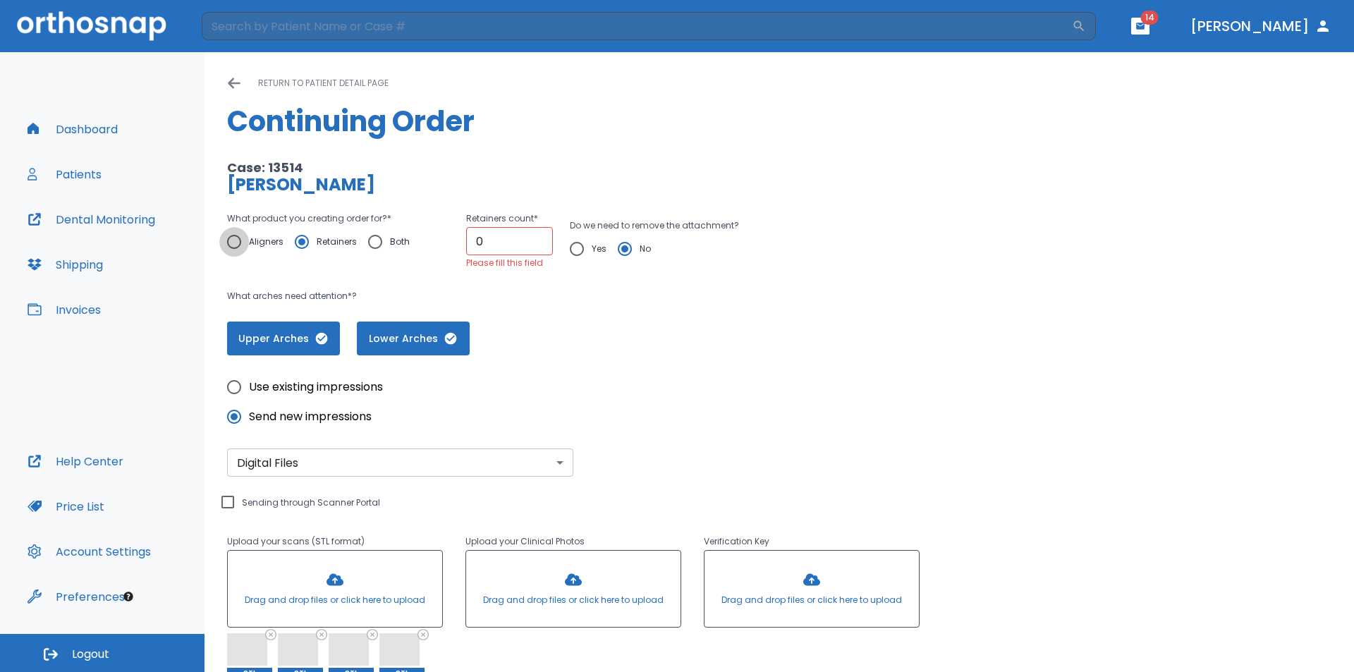
click at [245, 241] on input "Aligners" at bounding box center [234, 242] width 30 height 30
radio input "true"
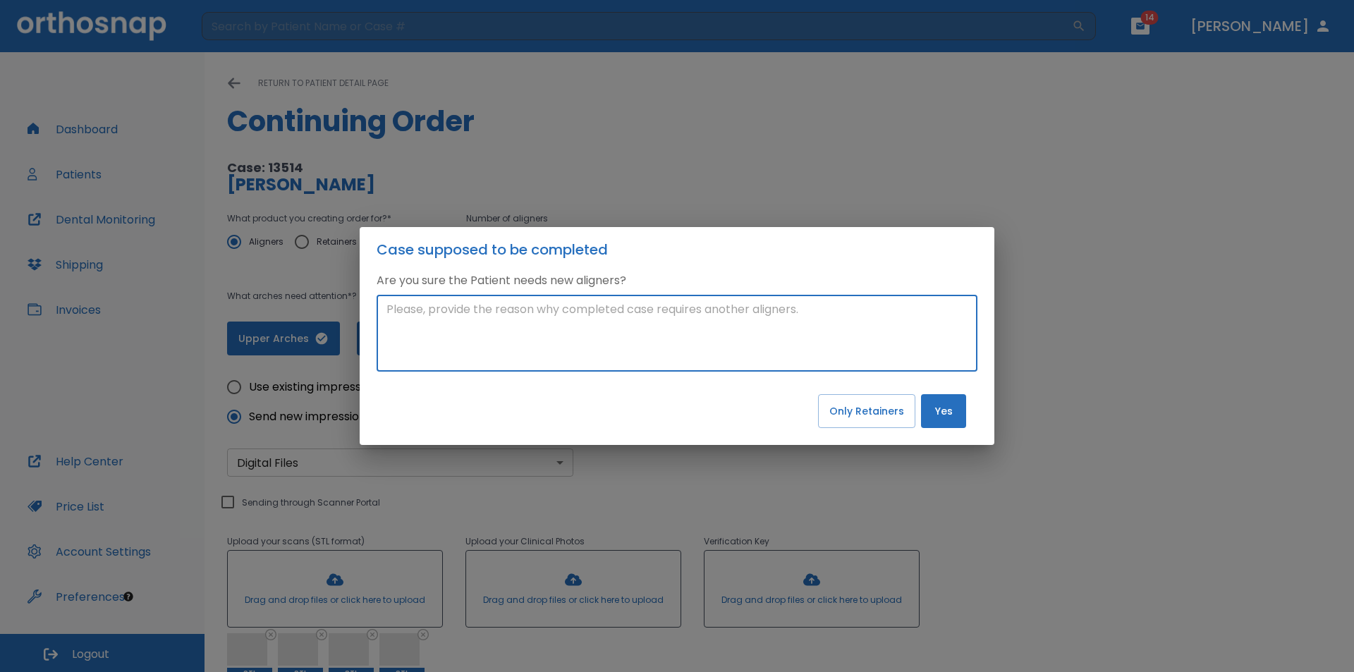
paste textarea "Patient feels upper midline is off to the left by 1mm, please refine case and a…"
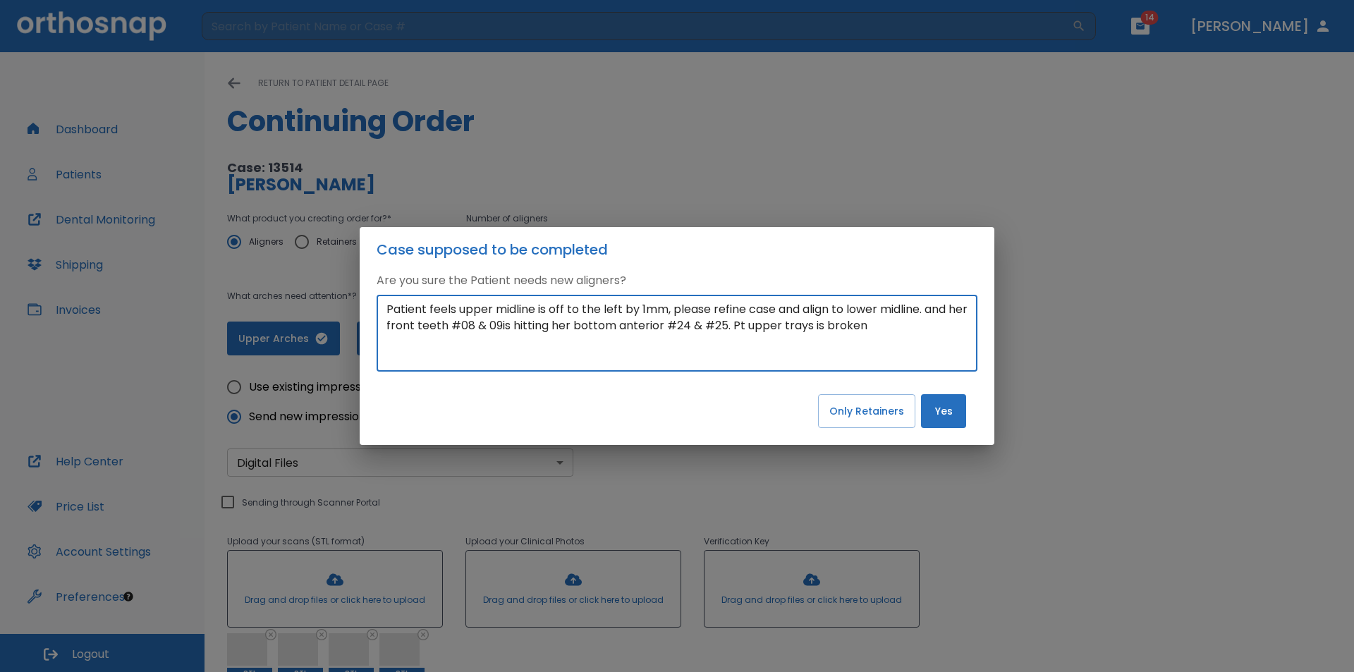
type textarea "Patient feels upper midline is off to the left by 1mm, please refine case and a…"
click at [948, 411] on button "Yes" at bounding box center [943, 411] width 45 height 34
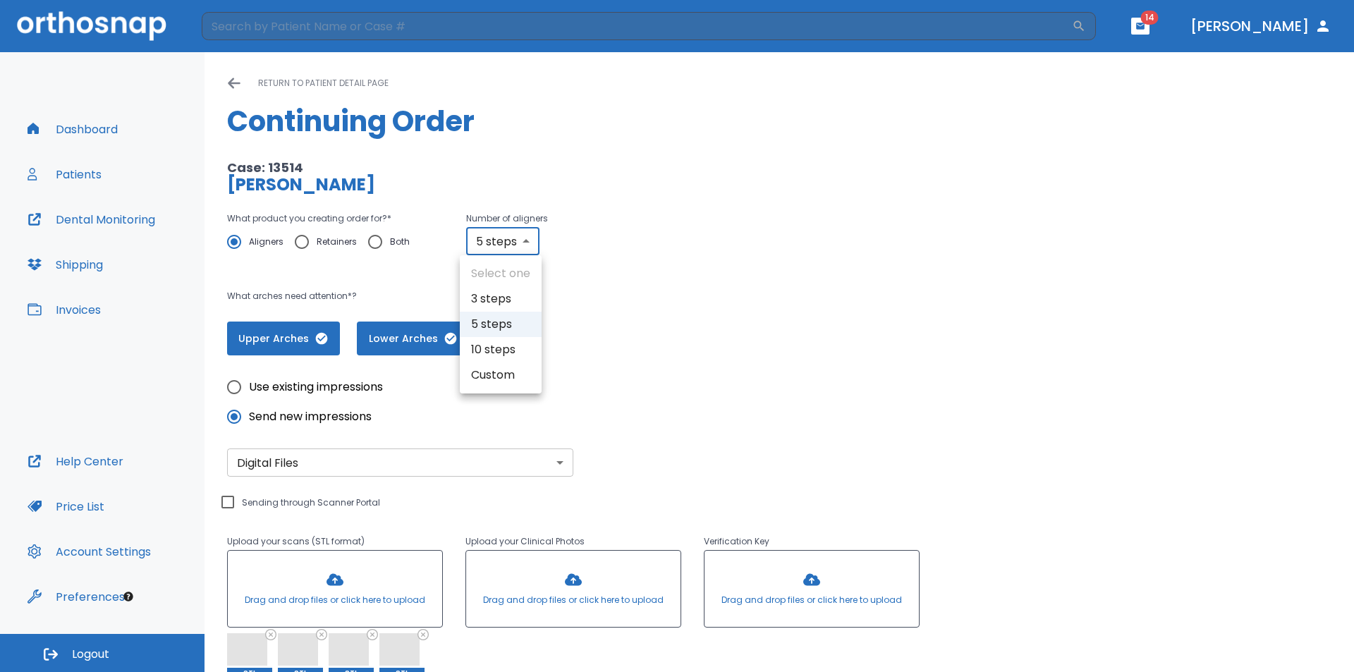
click at [519, 240] on body "​ 14 [PERSON_NAME] Dashboard Patients Dental Monitoring Shipping Invoices Help …" at bounding box center [677, 336] width 1354 height 672
click at [511, 369] on li "Custom" at bounding box center [501, 374] width 82 height 25
click at [528, 242] on body "​ 14 [PERSON_NAME] Dashboard Patients Dental Monitoring Shipping Invoices Help …" at bounding box center [677, 336] width 1354 height 672
click at [588, 336] on div at bounding box center [677, 336] width 1354 height 672
click at [525, 240] on body "​ 14 [PERSON_NAME] Dashboard Patients Dental Monitoring Shipping Invoices Help …" at bounding box center [677, 336] width 1354 height 672
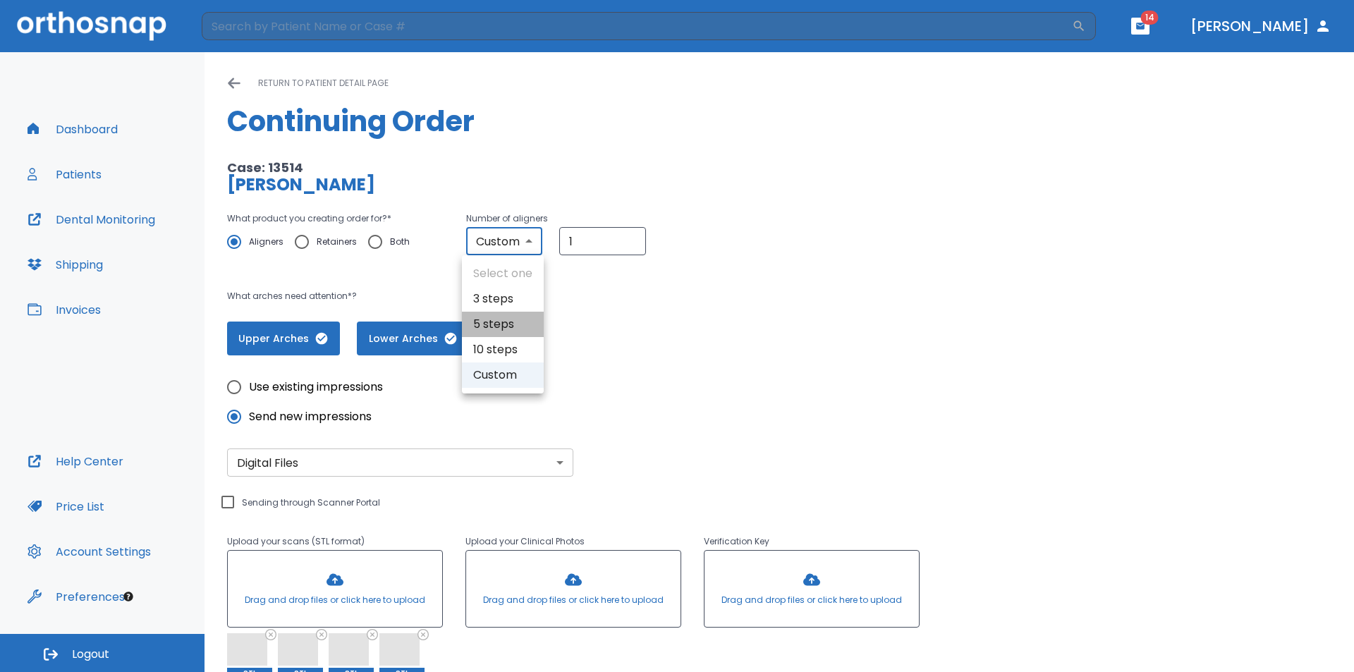
click at [511, 323] on li "5 steps" at bounding box center [503, 324] width 82 height 25
type input "5"
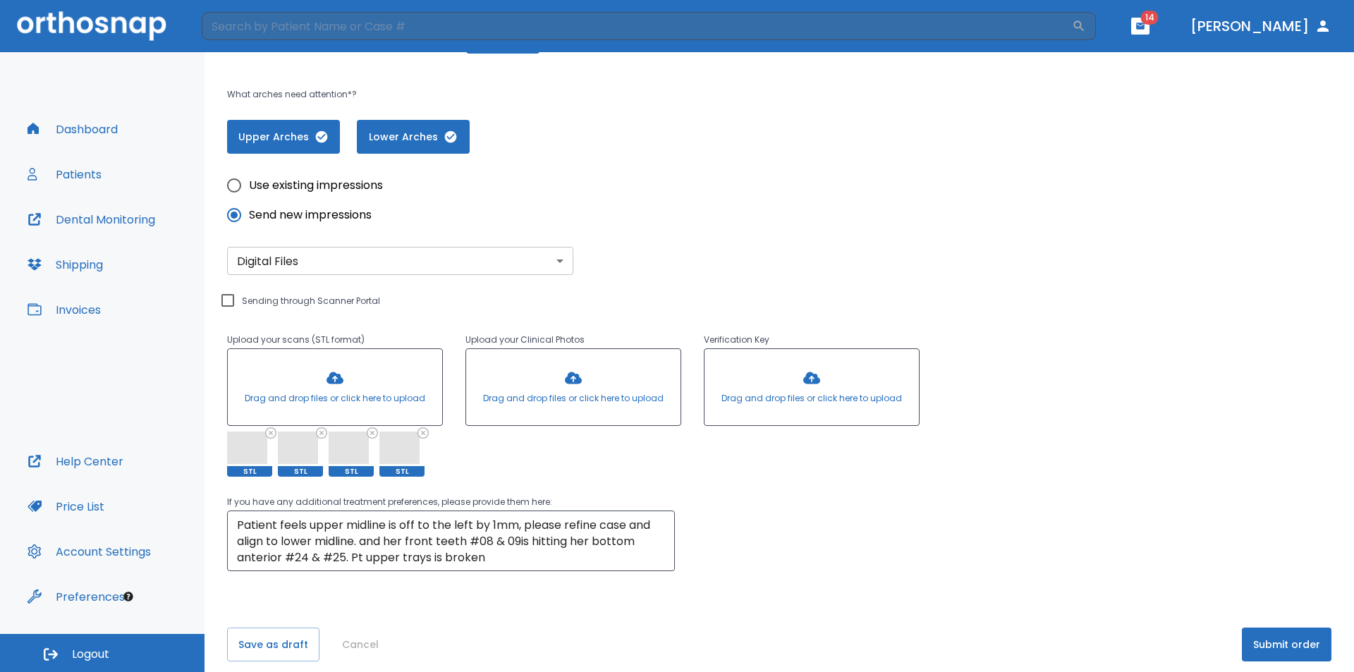
scroll to position [214, 0]
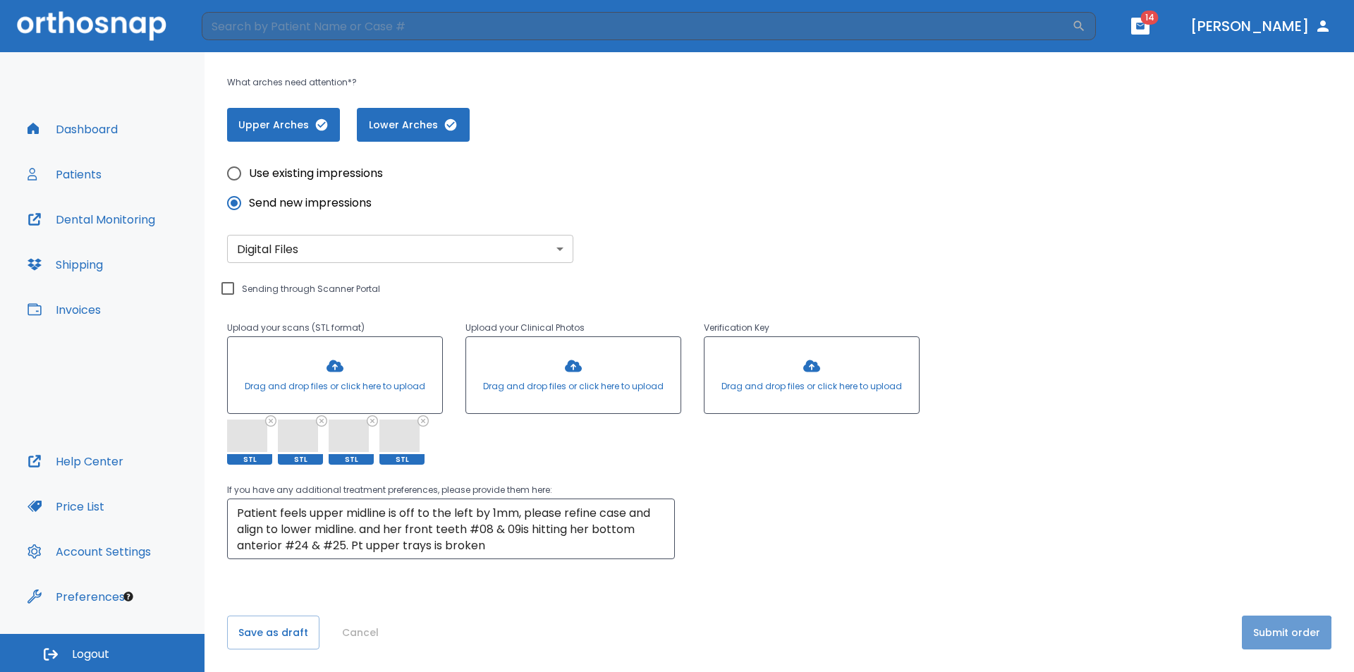
click at [1278, 637] on button "Submit order" at bounding box center [1287, 633] width 90 height 34
click at [260, 633] on button "Save as draft" at bounding box center [273, 633] width 92 height 34
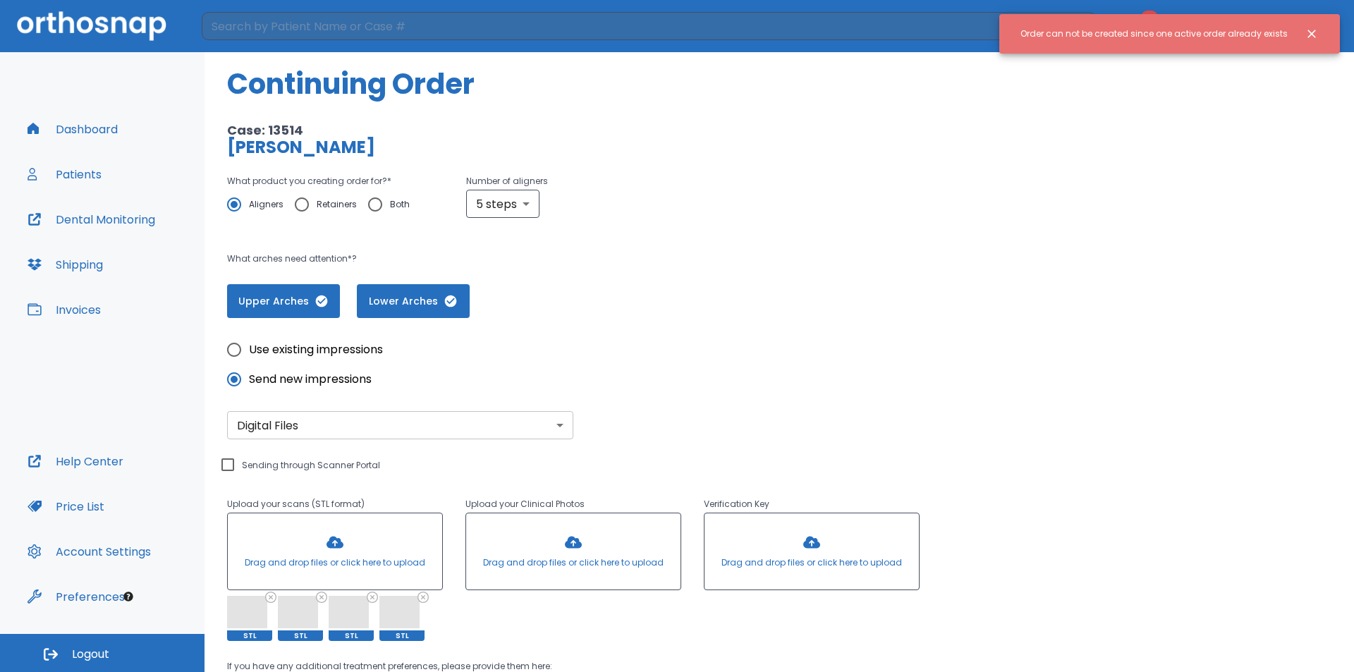
scroll to position [0, 0]
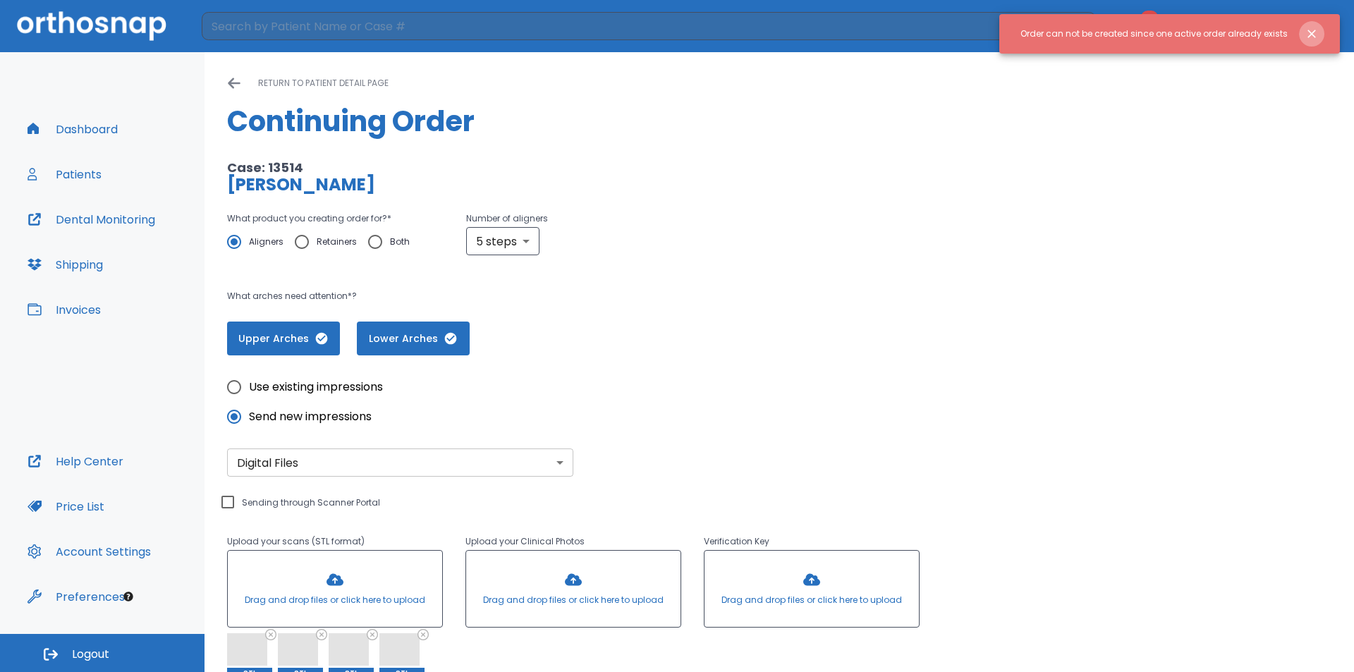
click at [1313, 42] on button "Close notification" at bounding box center [1311, 33] width 25 height 25
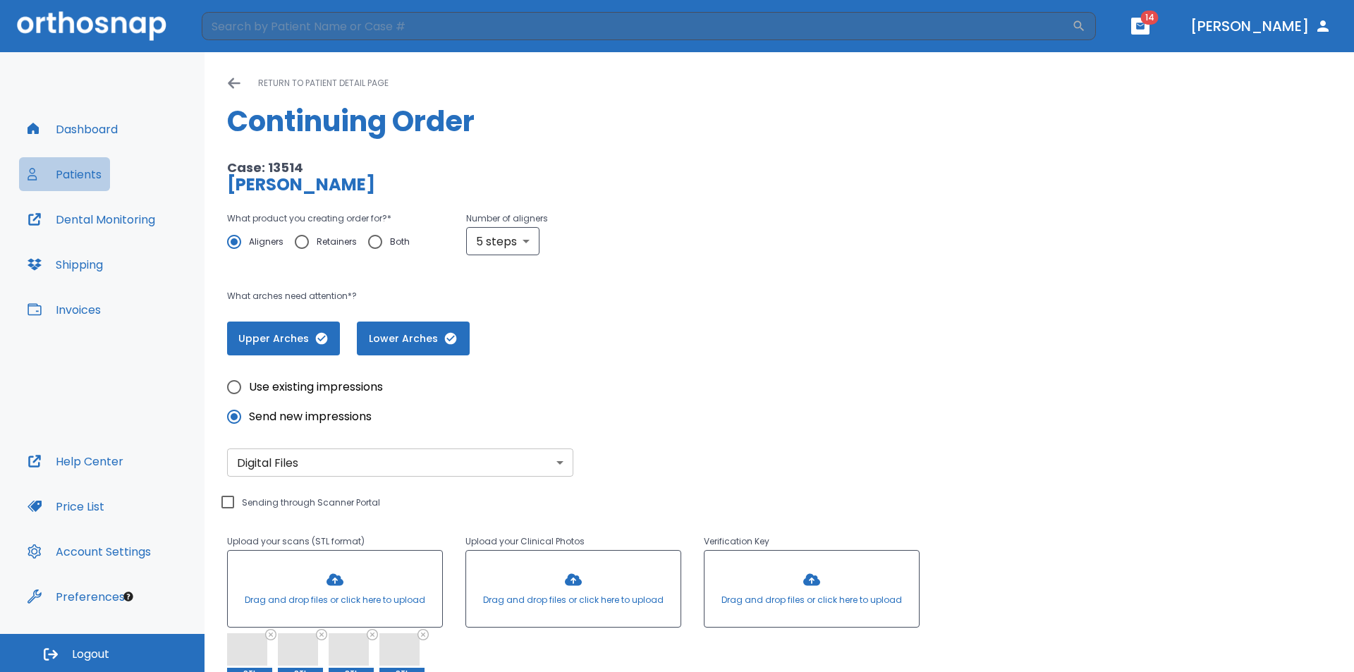
click at [99, 174] on button "Patients" at bounding box center [64, 174] width 91 height 34
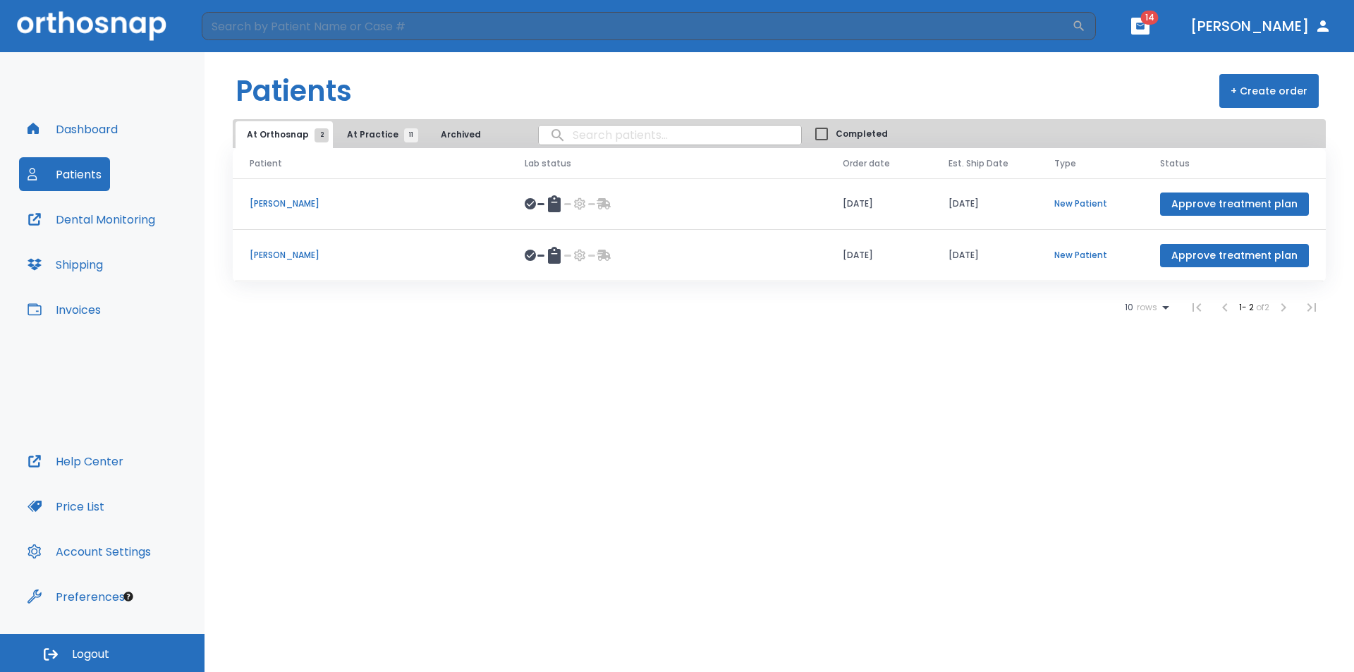
click at [404, 128] on span "11" at bounding box center [411, 135] width 14 height 14
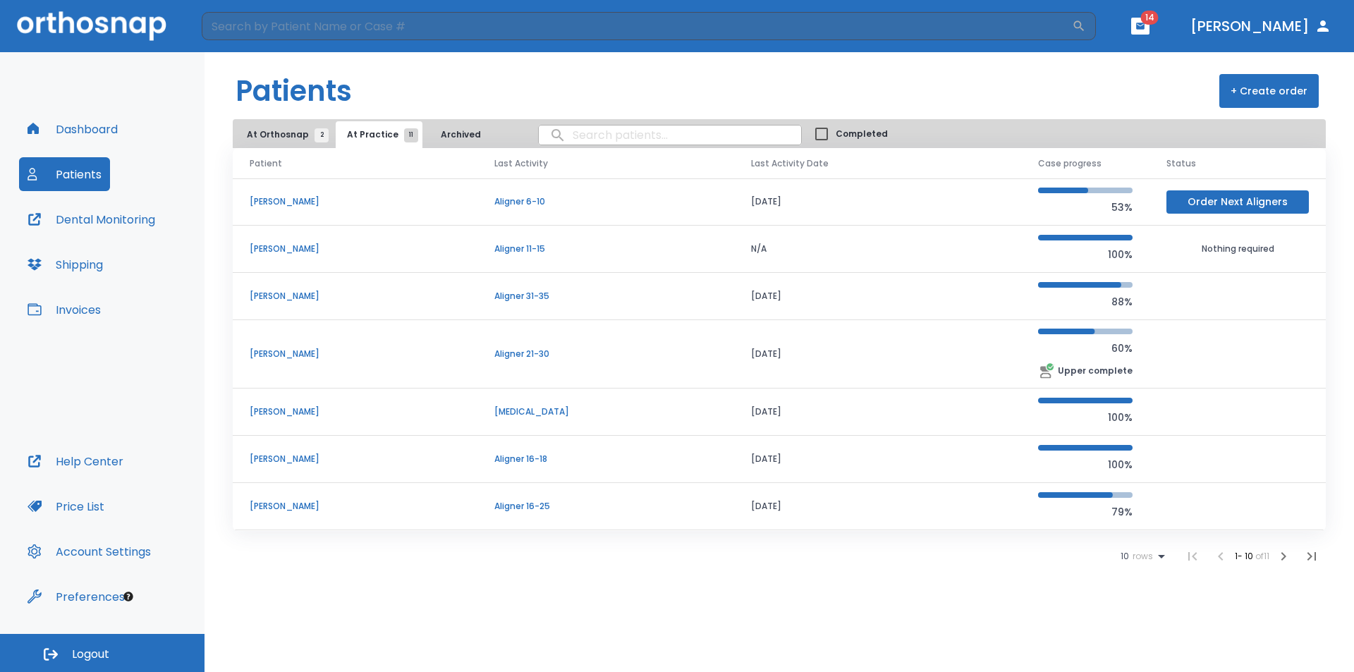
click at [302, 240] on td "[PERSON_NAME]" at bounding box center [355, 249] width 245 height 47
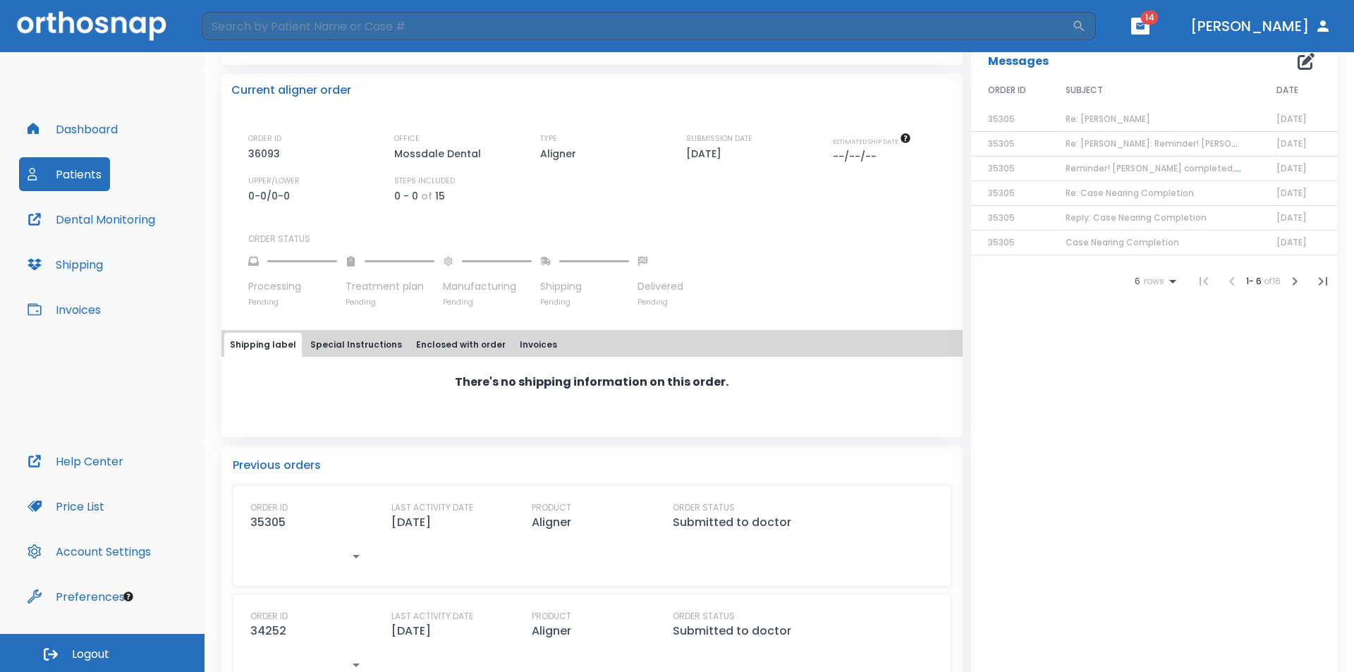
scroll to position [270, 0]
